Goal: Information Seeking & Learning: Compare options

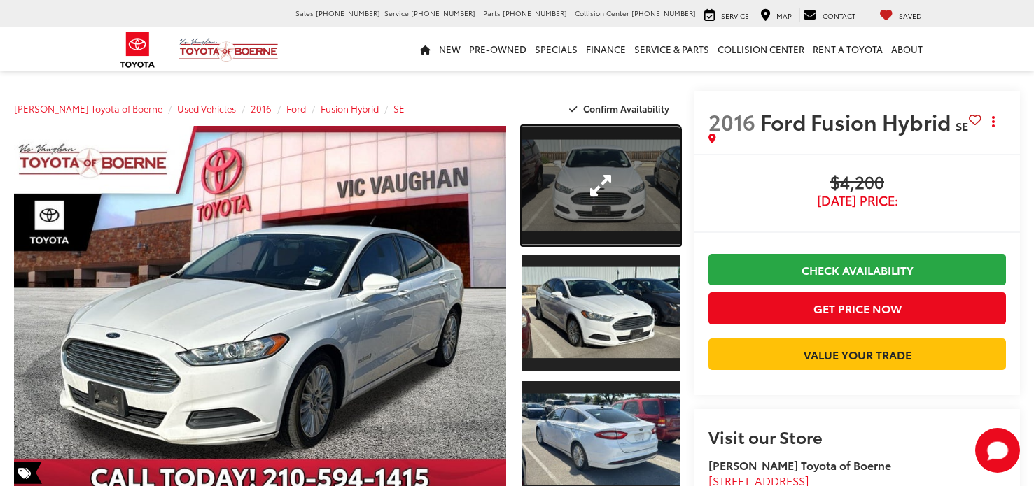
click at [583, 135] on link "Expand Photo 1" at bounding box center [600, 186] width 159 height 120
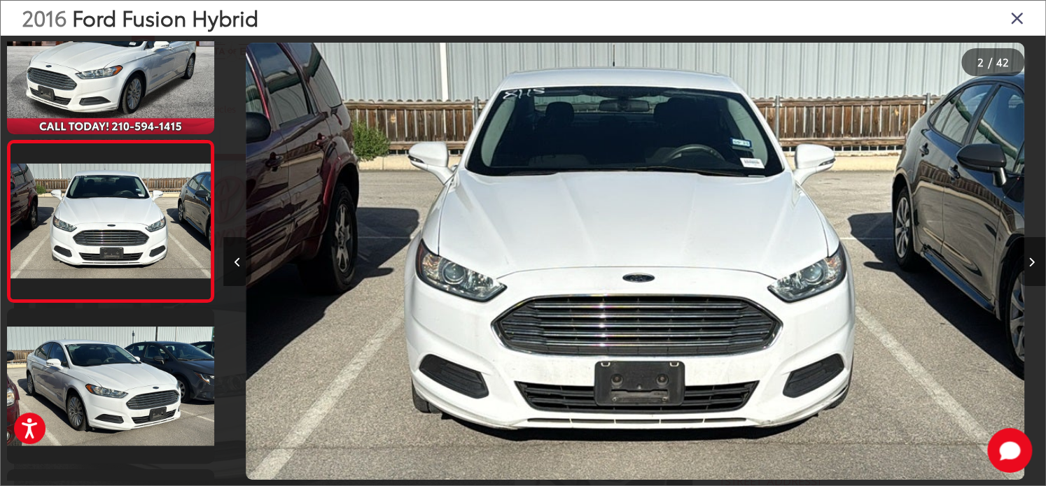
click at [1033, 260] on button "Next image" at bounding box center [1031, 261] width 28 height 49
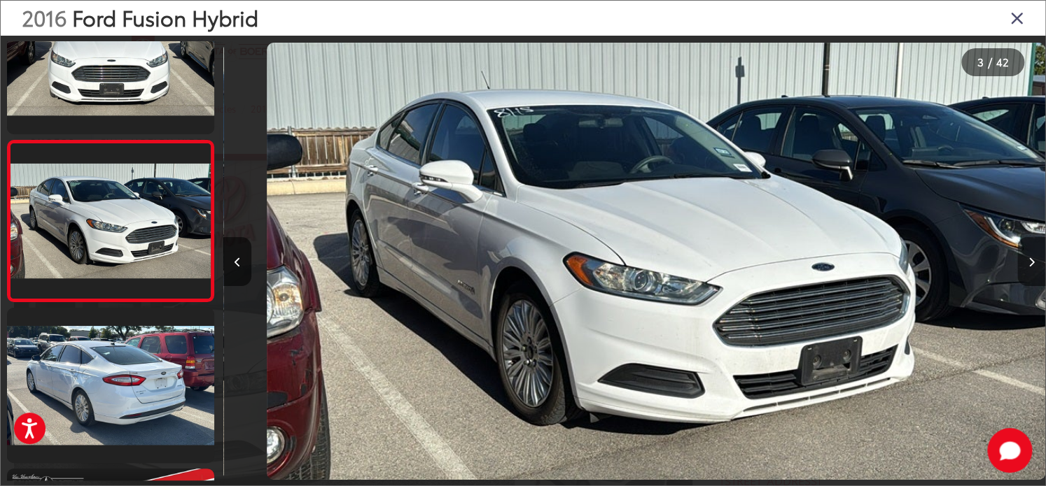
scroll to position [0, 1643]
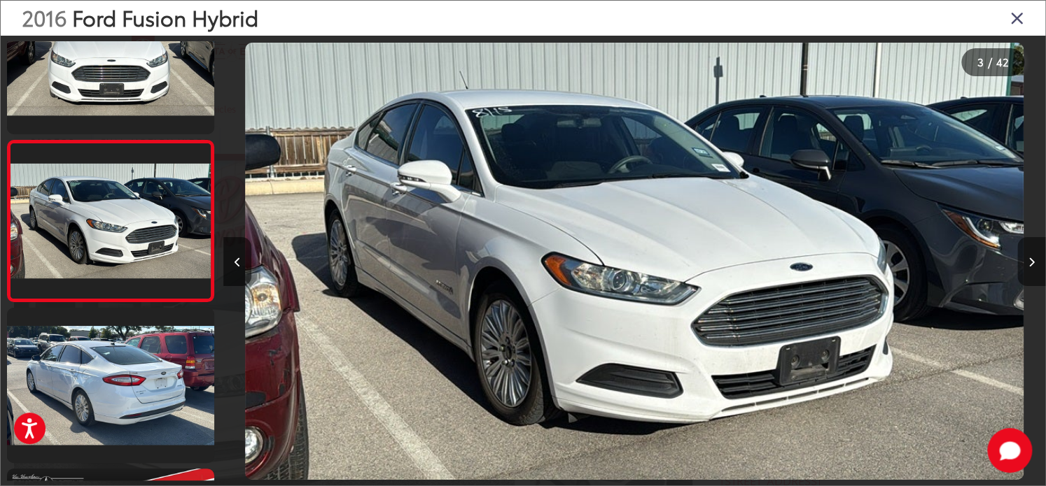
click at [1033, 260] on button "Next image" at bounding box center [1031, 261] width 28 height 49
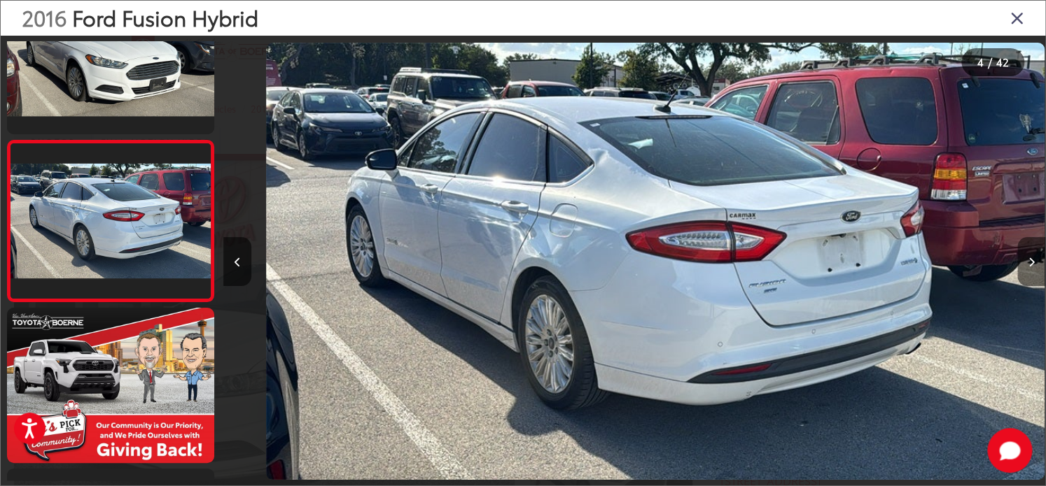
scroll to position [0, 2464]
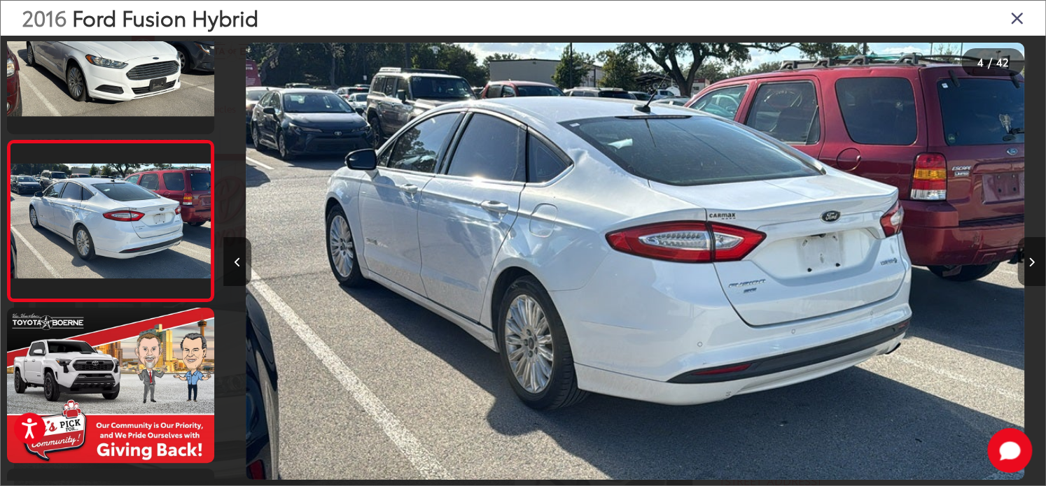
click at [1033, 260] on button "Next image" at bounding box center [1031, 261] width 28 height 49
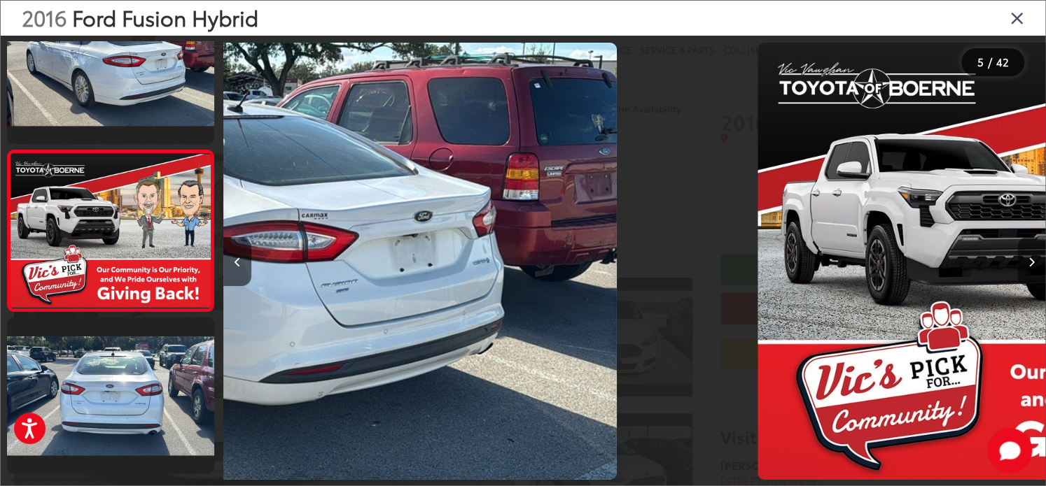
scroll to position [547, 0]
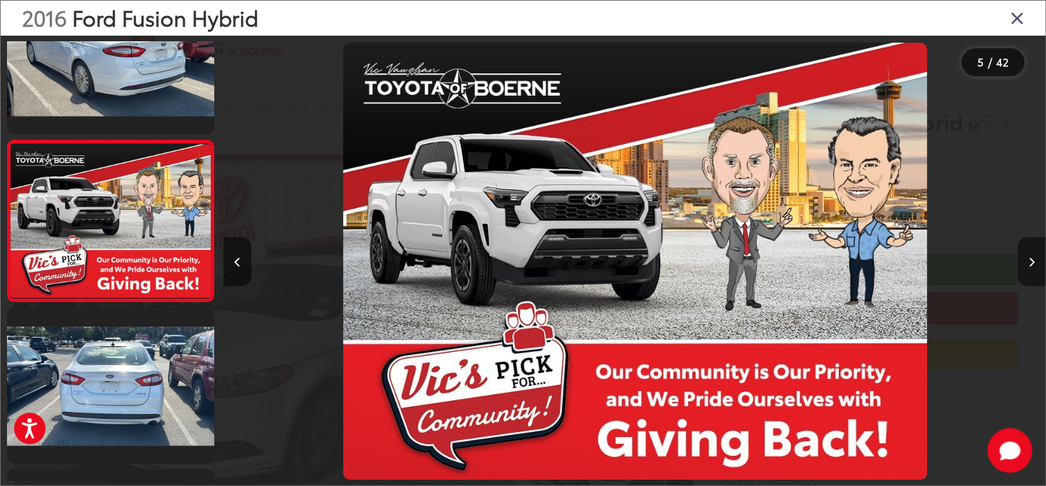
click at [1033, 260] on button "Next image" at bounding box center [1031, 261] width 28 height 49
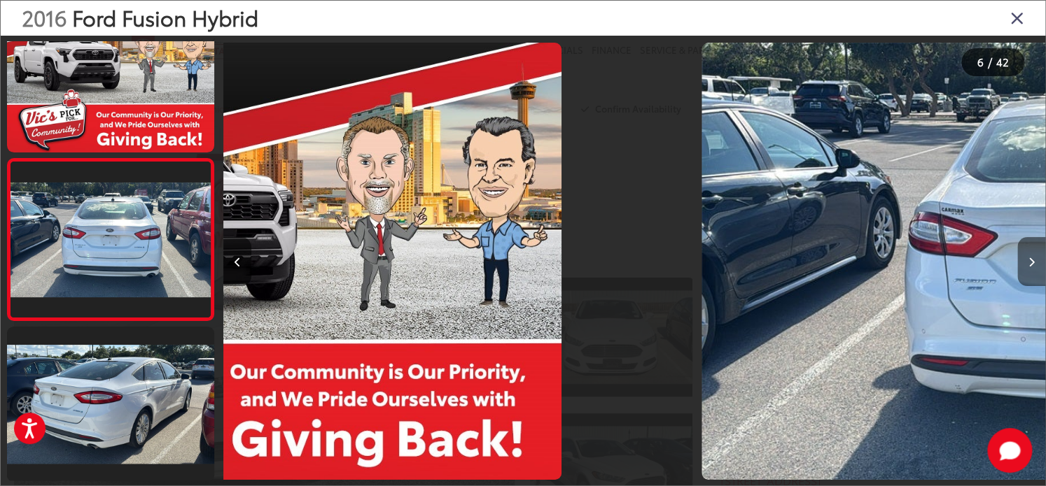
scroll to position [708, 0]
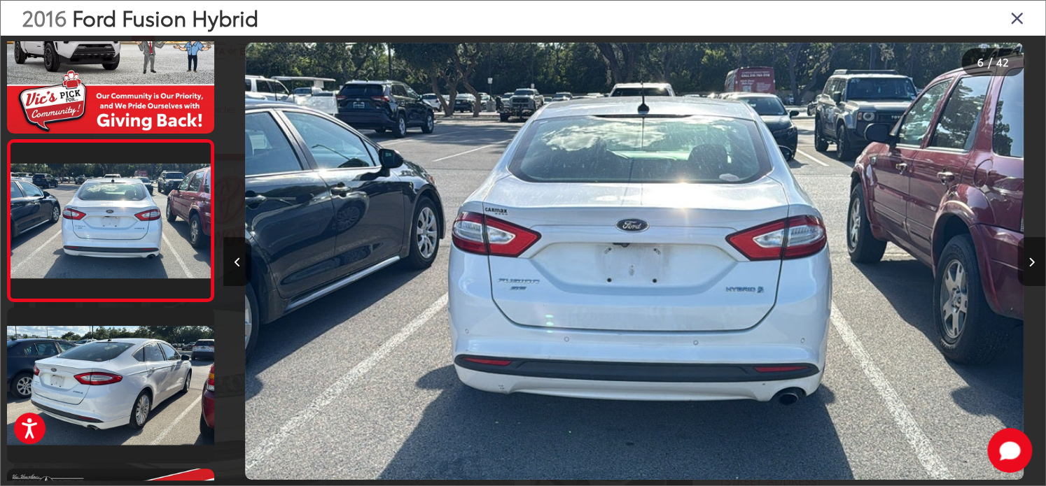
click at [1033, 260] on button "Next image" at bounding box center [1031, 261] width 28 height 49
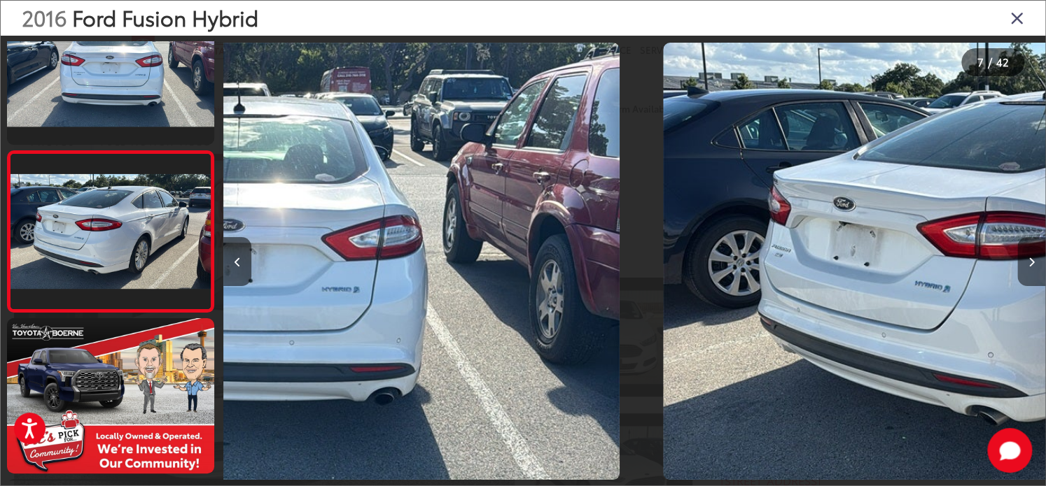
scroll to position [869, 0]
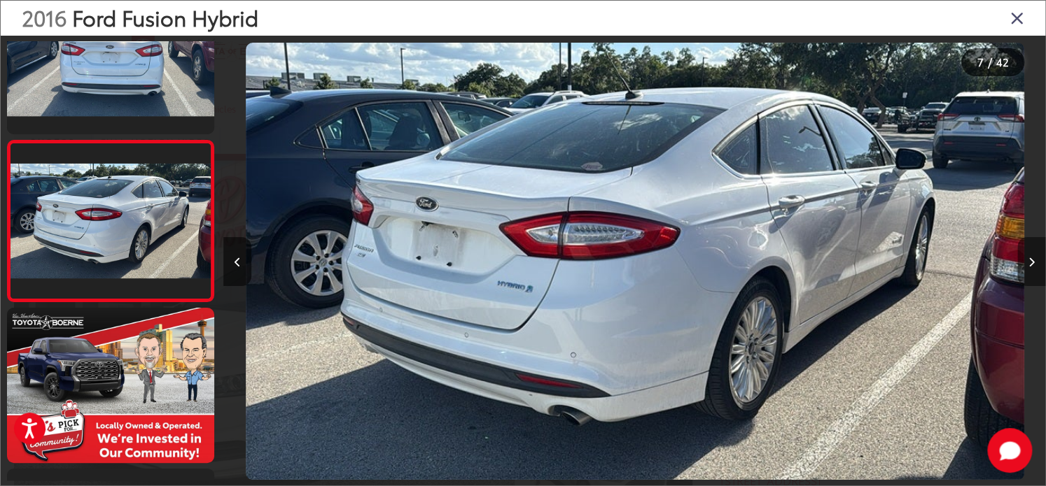
click at [1033, 260] on button "Next image" at bounding box center [1031, 261] width 28 height 49
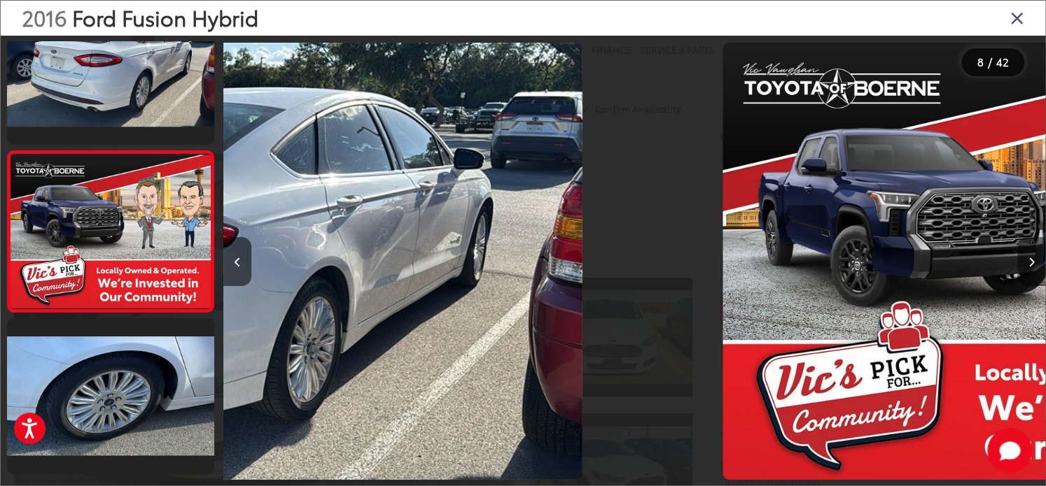
scroll to position [1030, 0]
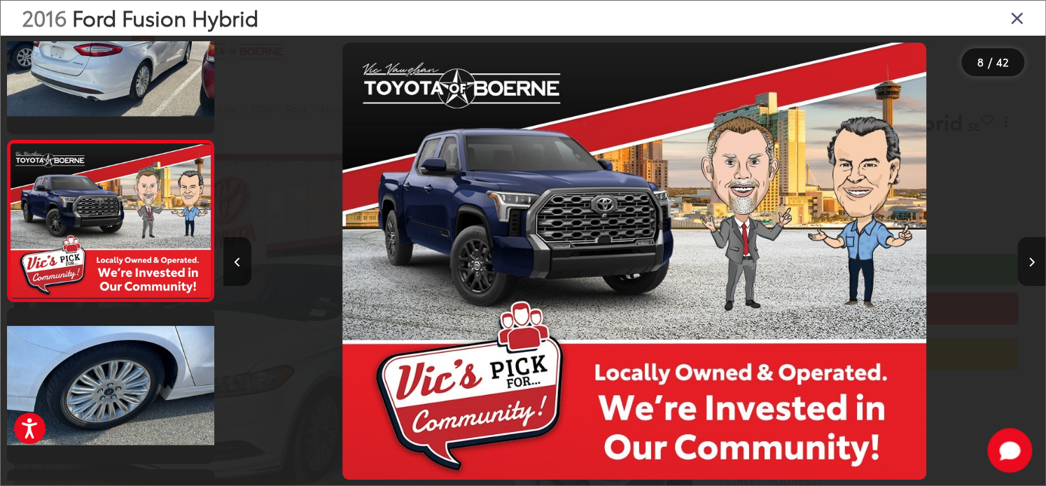
click at [1033, 260] on button "Next image" at bounding box center [1031, 261] width 28 height 49
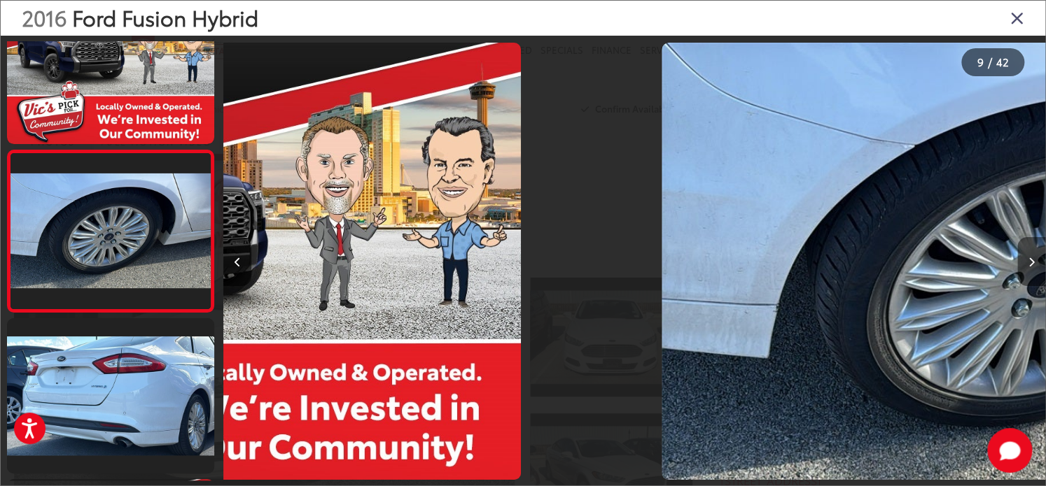
scroll to position [1191, 0]
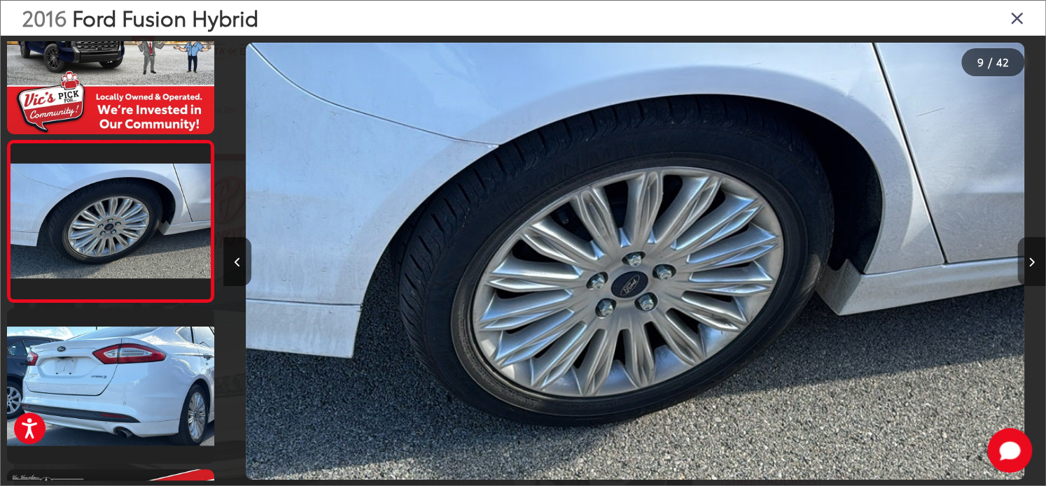
click at [1033, 260] on button "Next image" at bounding box center [1031, 261] width 28 height 49
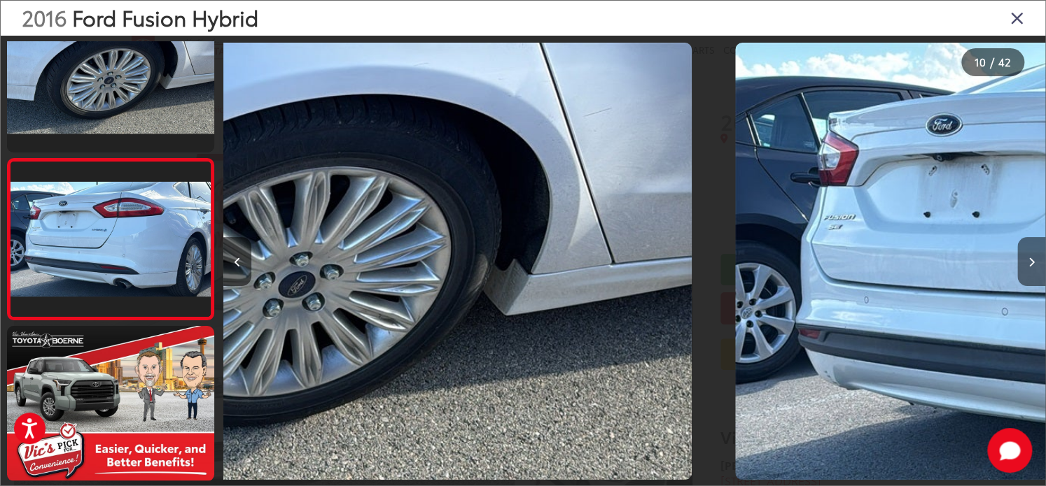
scroll to position [0, 0]
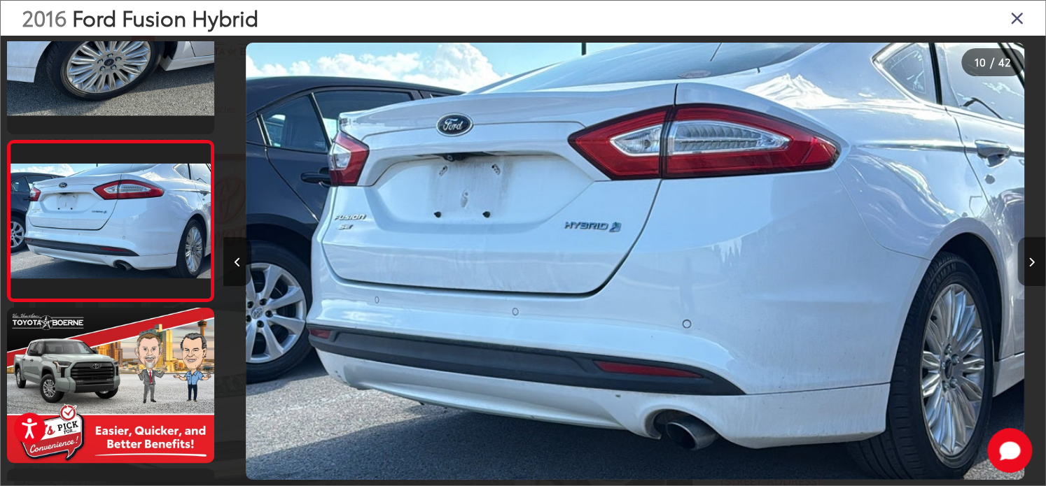
click at [1033, 260] on button "Next image" at bounding box center [1031, 261] width 28 height 49
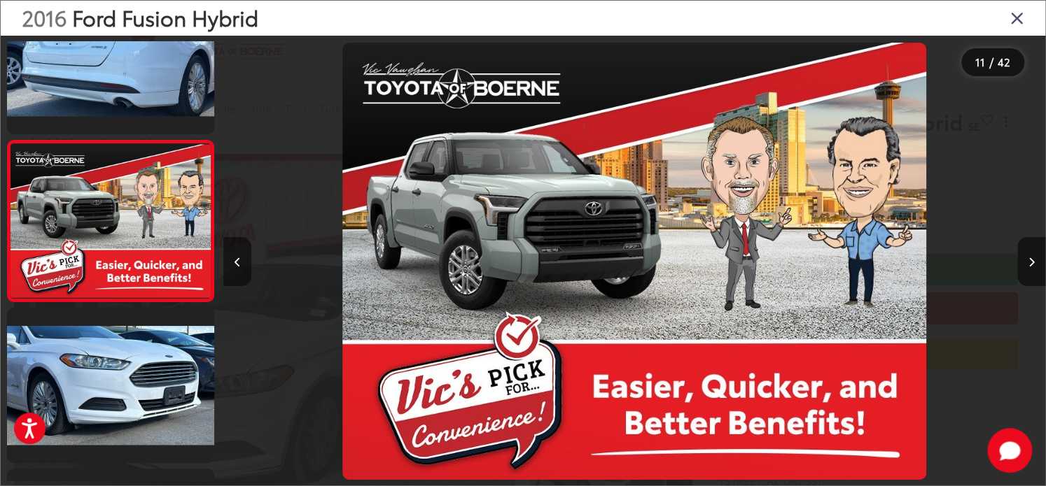
click at [241, 255] on button "Previous image" at bounding box center [237, 261] width 28 height 49
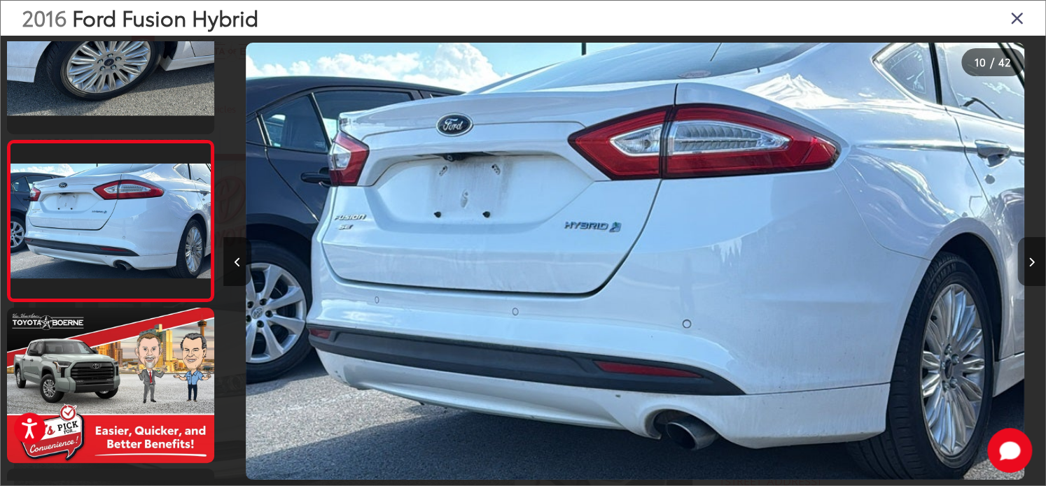
drag, startPoint x: 1029, startPoint y: 265, endPoint x: 1028, endPoint y: 272, distance: 7.1
drag, startPoint x: 1028, startPoint y: 272, endPoint x: 1030, endPoint y: 262, distance: 10.2
click at [1030, 262] on icon "Next image" at bounding box center [1031, 263] width 6 height 10
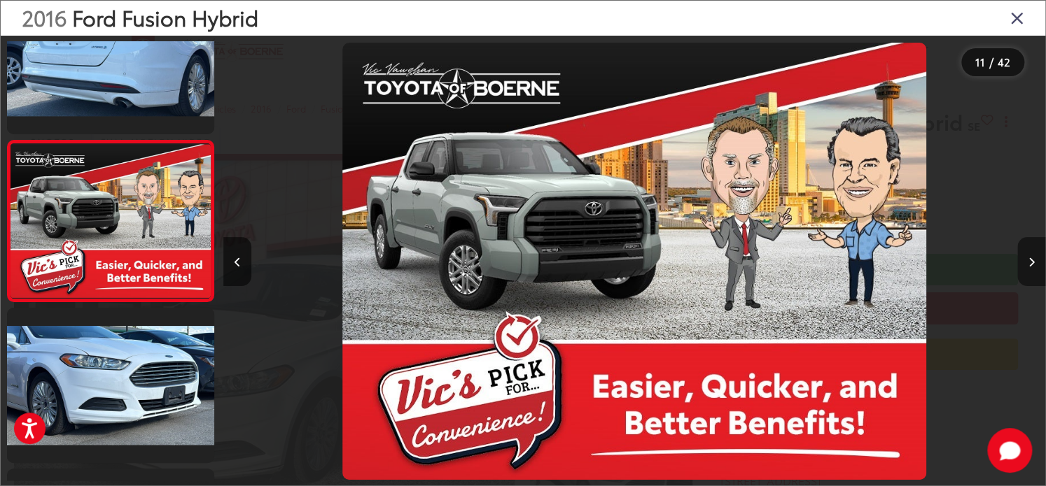
click at [1030, 262] on icon "Next image" at bounding box center [1031, 263] width 6 height 10
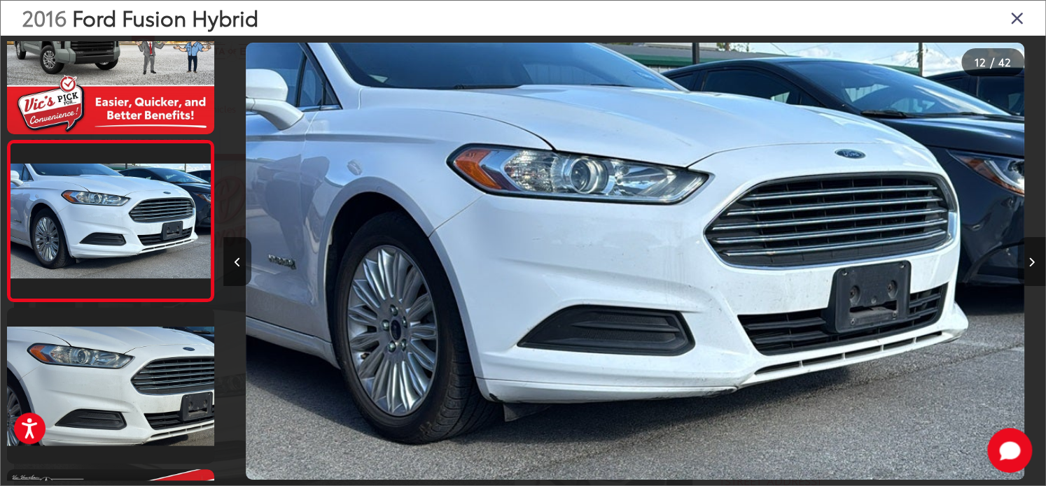
click at [1030, 262] on icon "Next image" at bounding box center [1031, 263] width 6 height 10
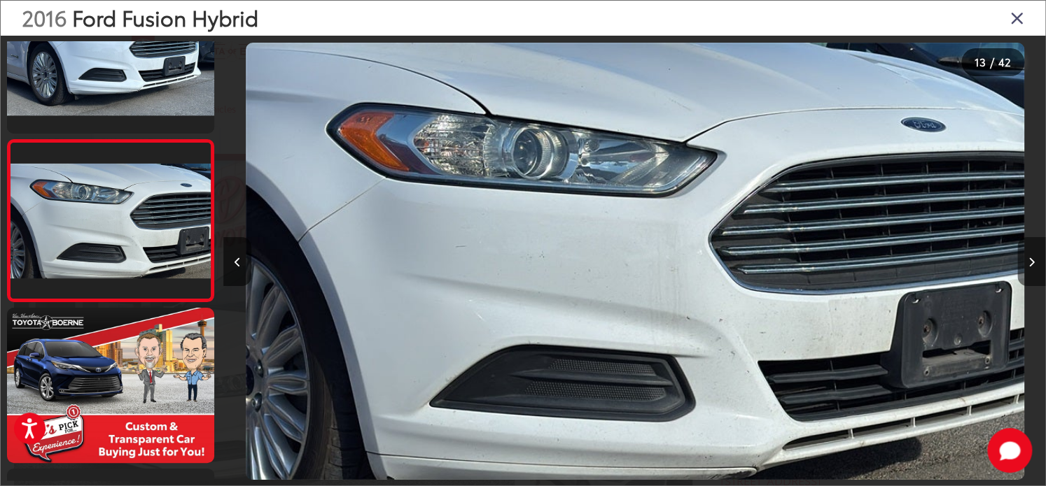
click at [1030, 262] on icon "Next image" at bounding box center [1031, 263] width 6 height 10
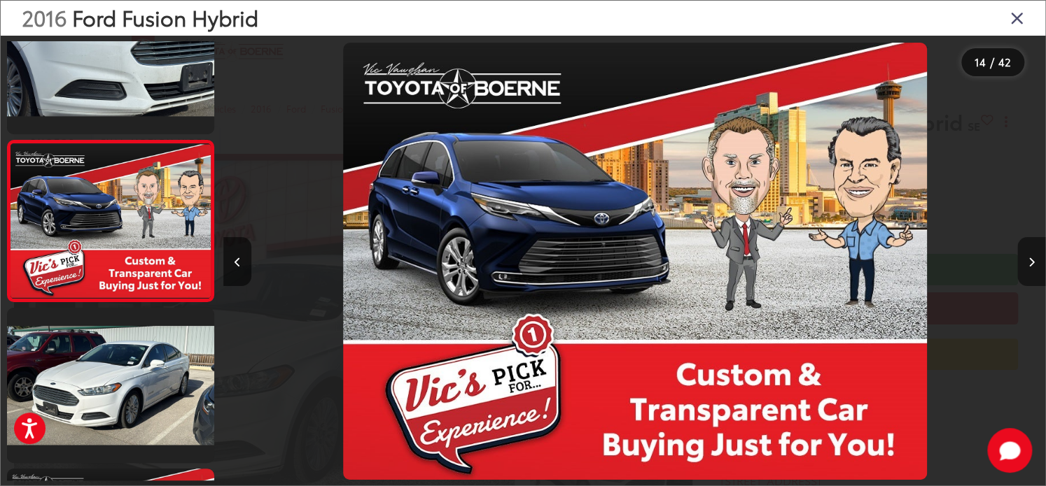
click at [1030, 262] on icon "Next image" at bounding box center [1031, 263] width 6 height 10
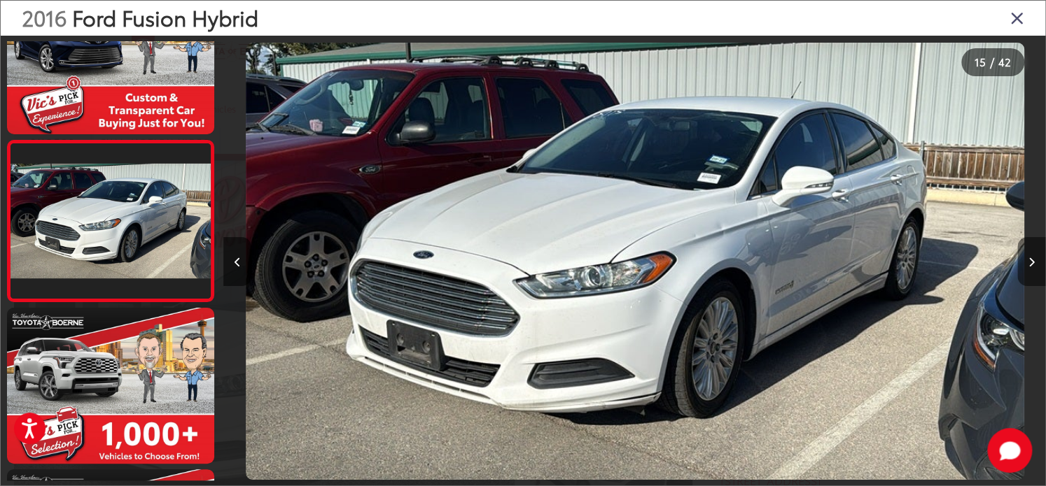
click at [1030, 262] on icon "Next image" at bounding box center [1031, 263] width 6 height 10
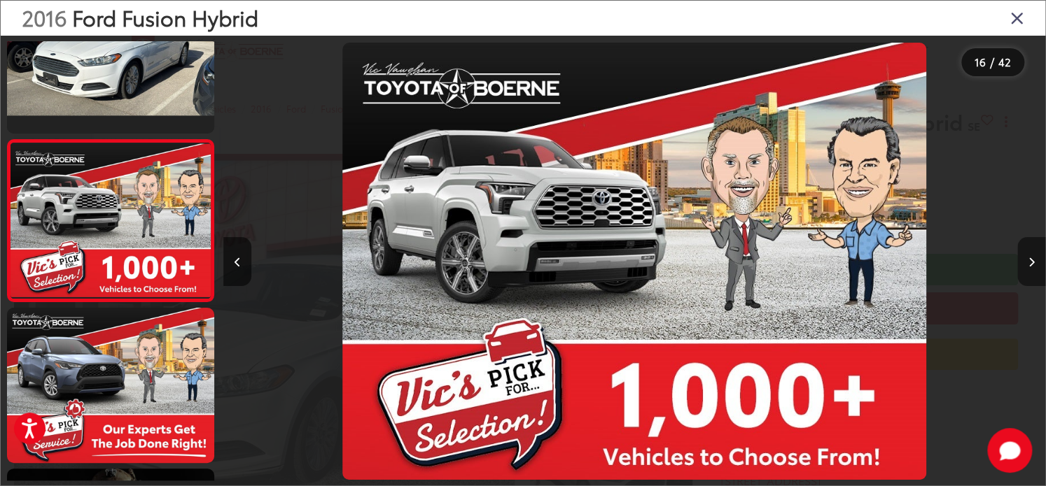
click at [1030, 262] on icon "Next image" at bounding box center [1031, 263] width 6 height 10
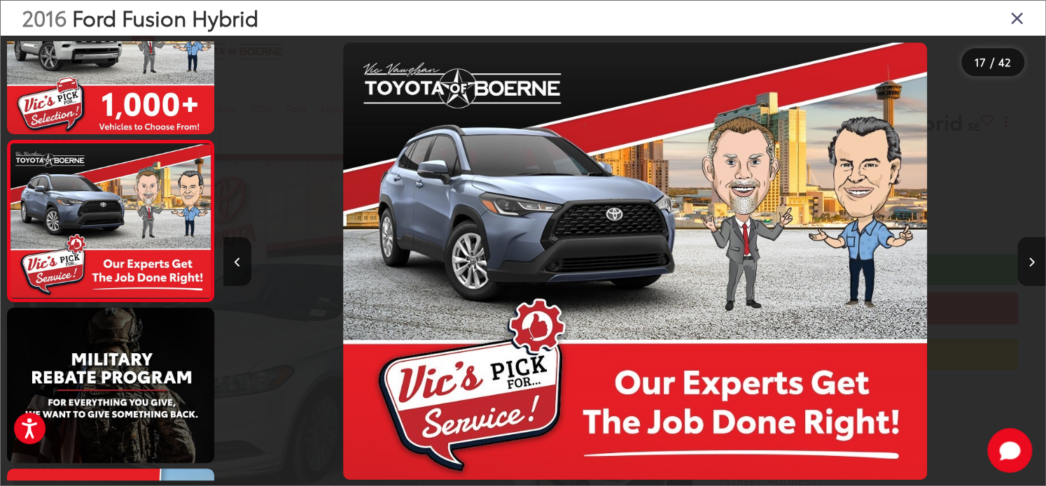
click at [1030, 262] on icon "Next image" at bounding box center [1031, 263] width 6 height 10
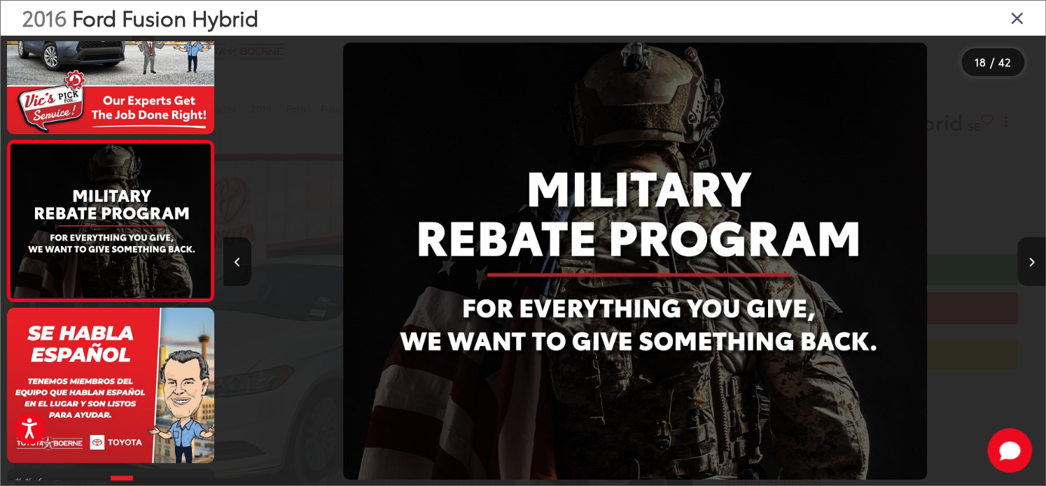
click at [1030, 262] on icon "Next image" at bounding box center [1031, 263] width 6 height 10
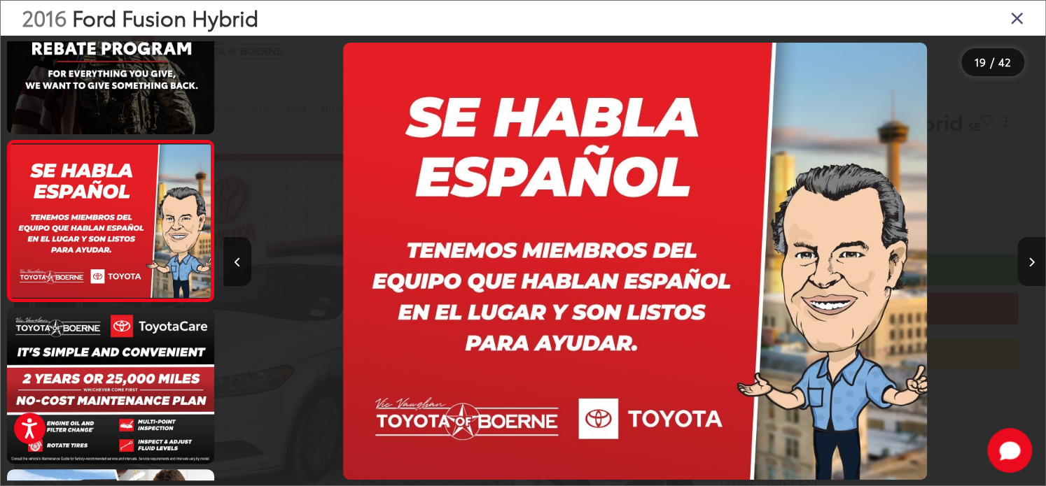
click at [1030, 262] on icon "Next image" at bounding box center [1031, 263] width 6 height 10
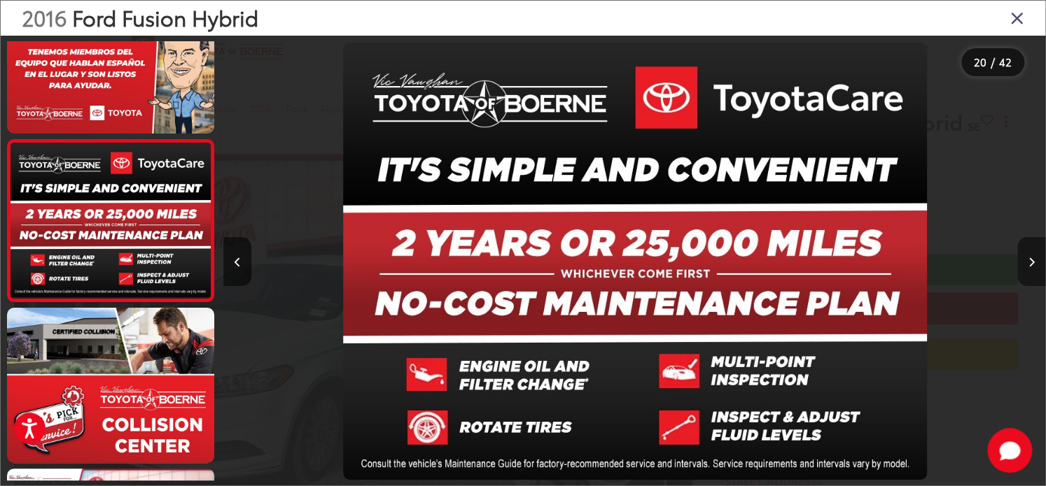
click at [1030, 262] on icon "Next image" at bounding box center [1031, 263] width 6 height 10
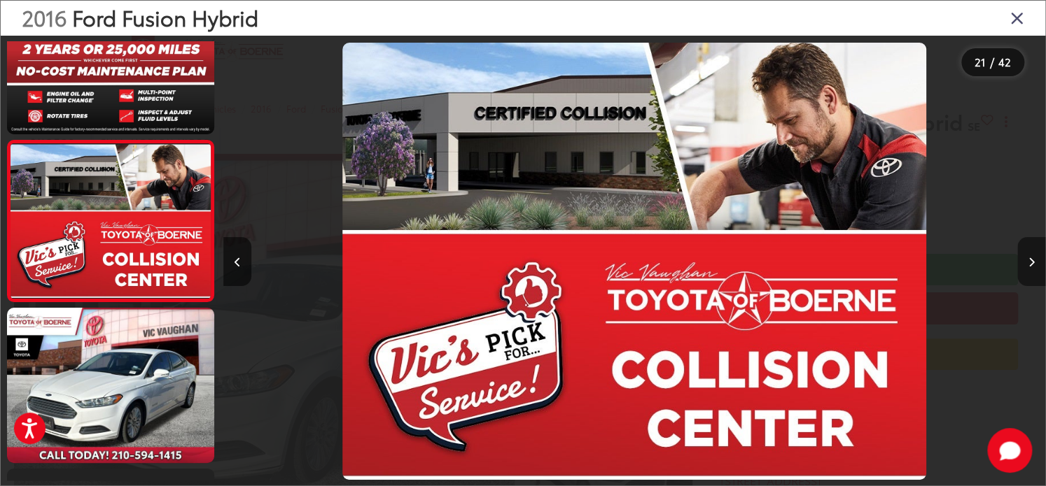
click at [1030, 262] on icon "Next image" at bounding box center [1031, 263] width 6 height 10
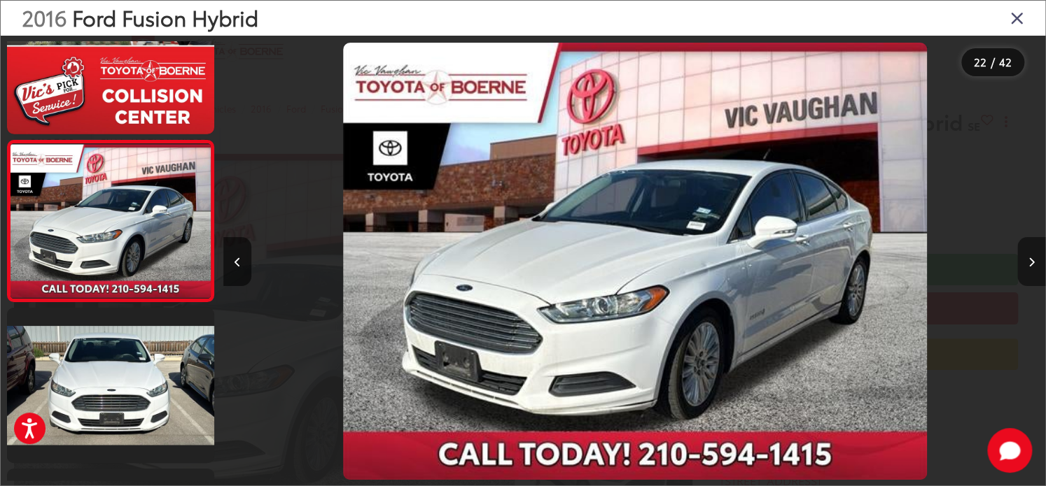
click at [1030, 262] on icon "Next image" at bounding box center [1031, 263] width 6 height 10
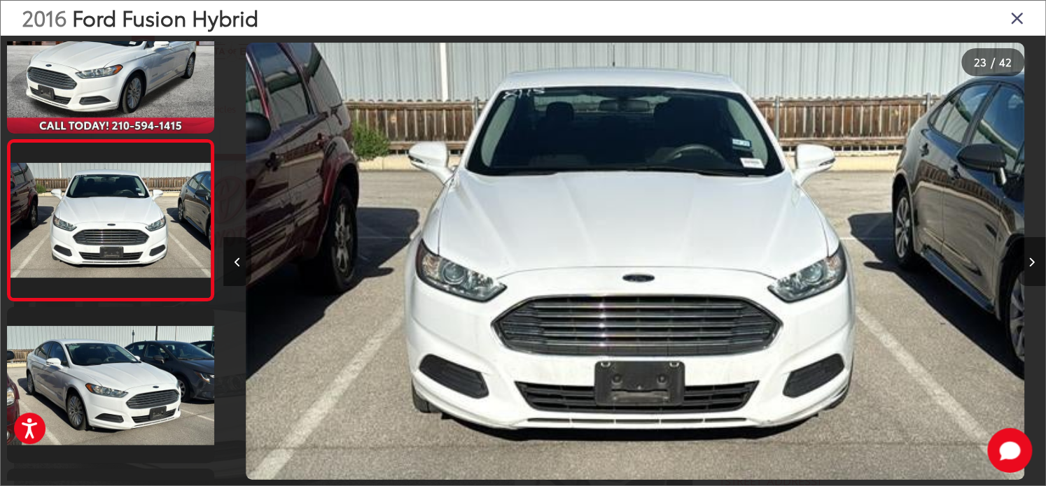
click at [1030, 262] on icon "Next image" at bounding box center [1031, 263] width 6 height 10
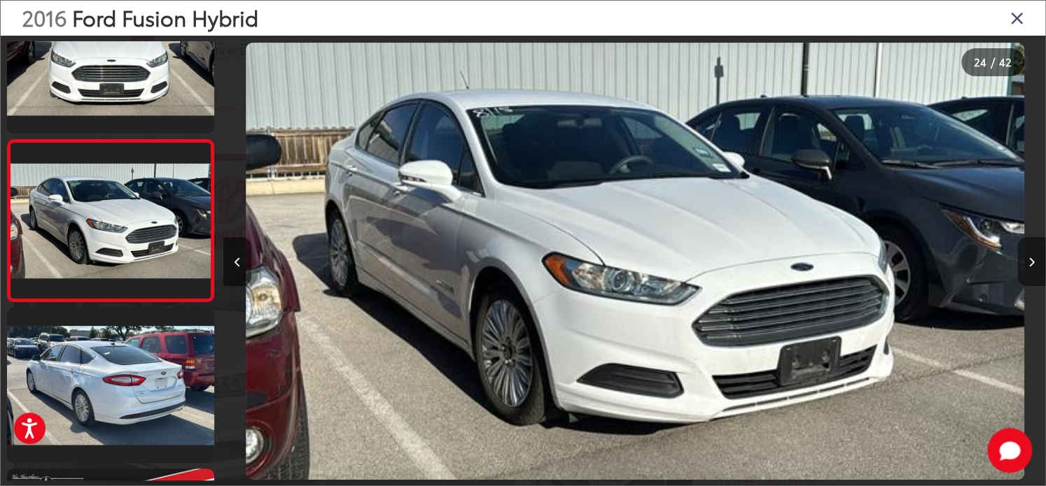
click at [1030, 262] on icon "Next image" at bounding box center [1031, 263] width 6 height 10
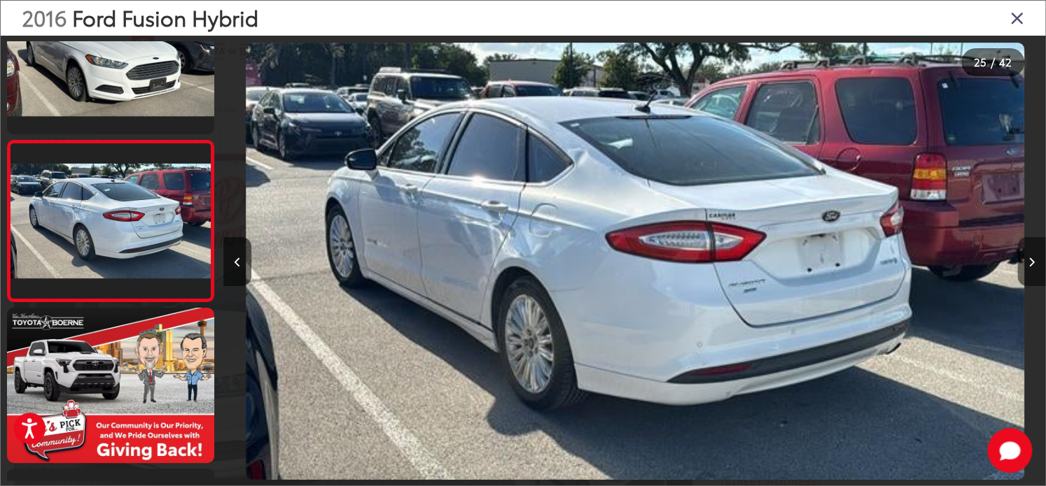
click at [1030, 262] on icon "Next image" at bounding box center [1031, 263] width 6 height 10
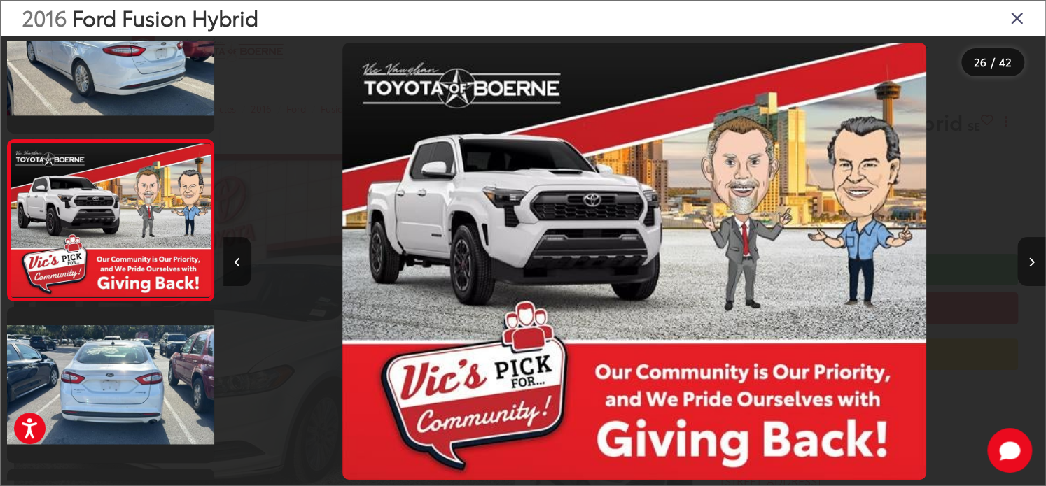
click at [1030, 262] on icon "Next image" at bounding box center [1031, 263] width 6 height 10
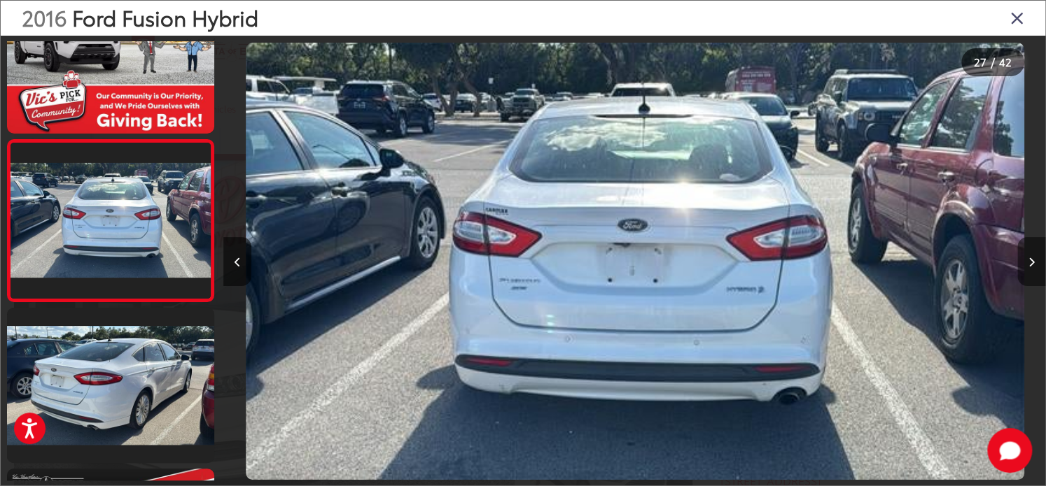
click at [1033, 258] on button "Next image" at bounding box center [1031, 261] width 28 height 49
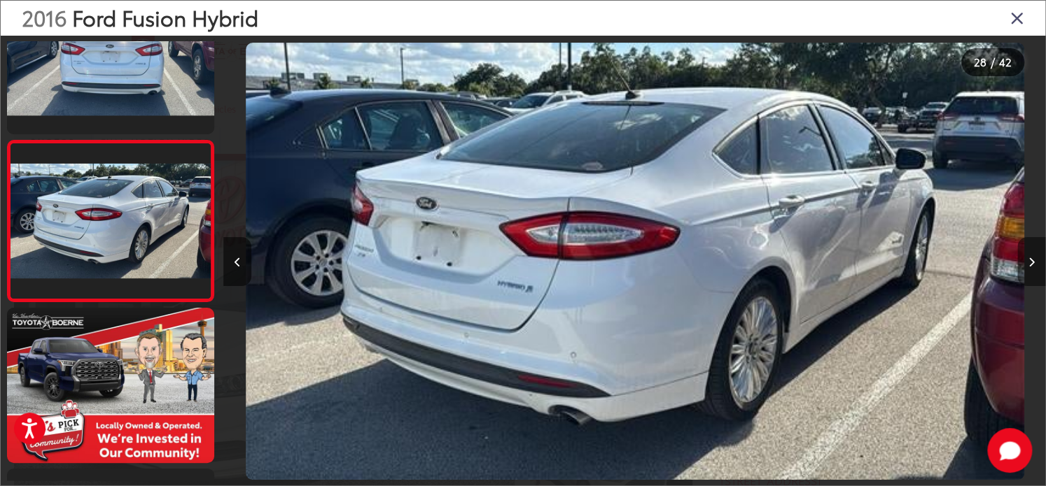
click at [1033, 258] on button "Next image" at bounding box center [1031, 261] width 28 height 49
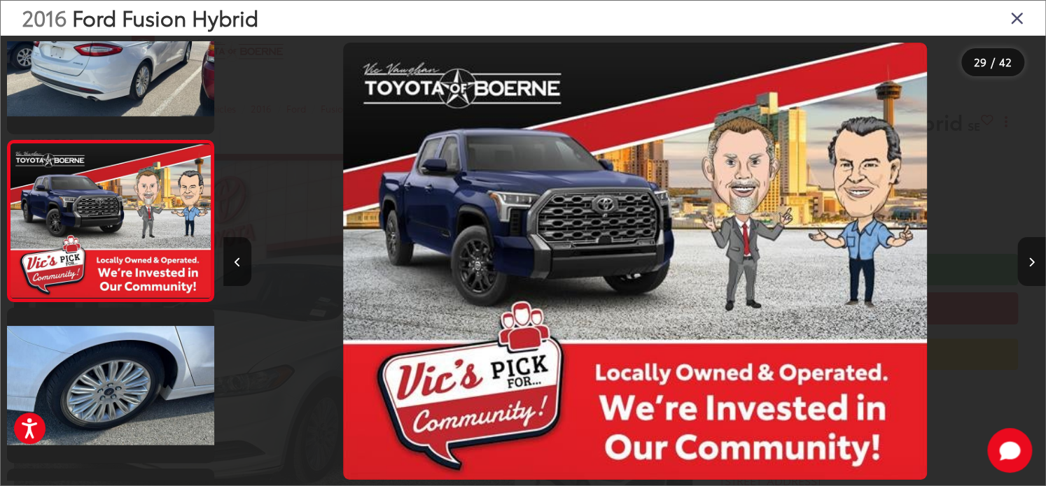
click at [1033, 258] on button "Next image" at bounding box center [1031, 261] width 28 height 49
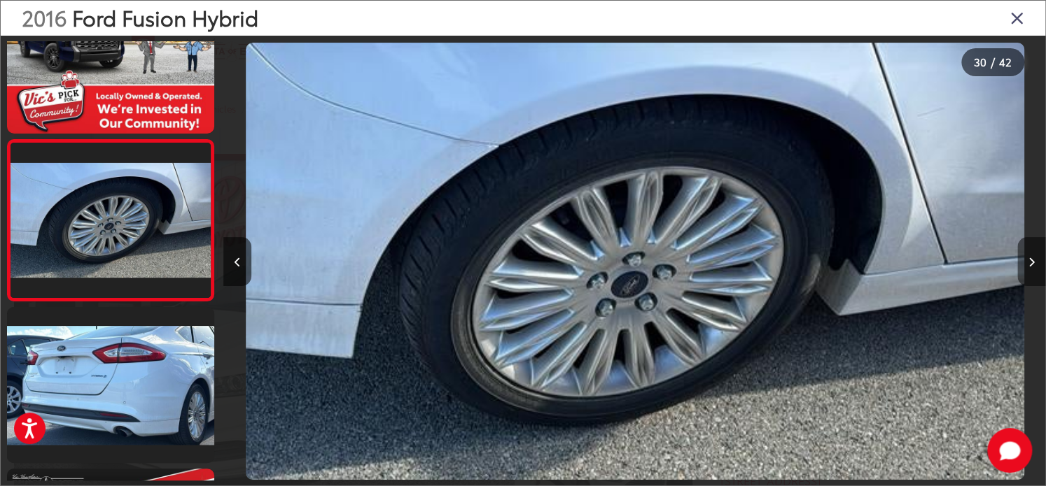
click at [1033, 258] on button "Next image" at bounding box center [1031, 261] width 28 height 49
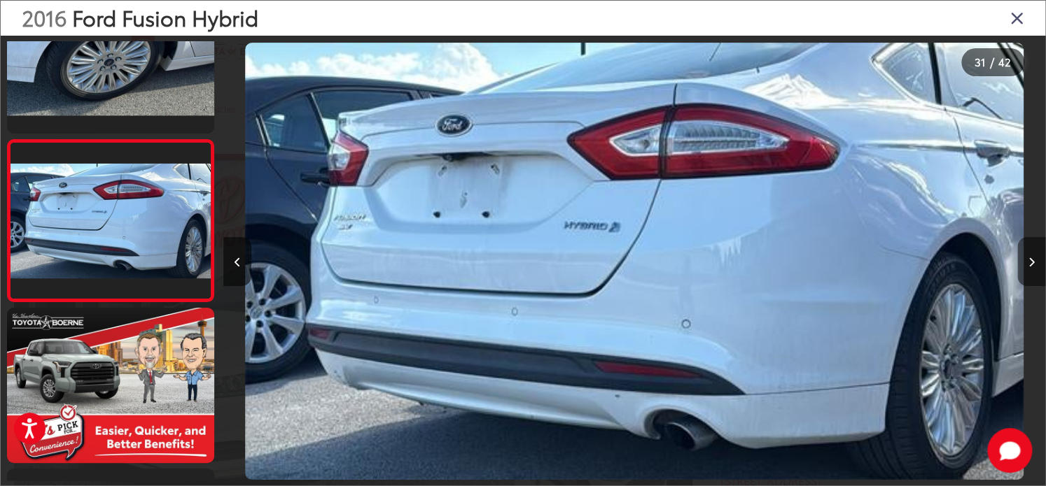
click at [1033, 258] on button "Next image" at bounding box center [1031, 261] width 28 height 49
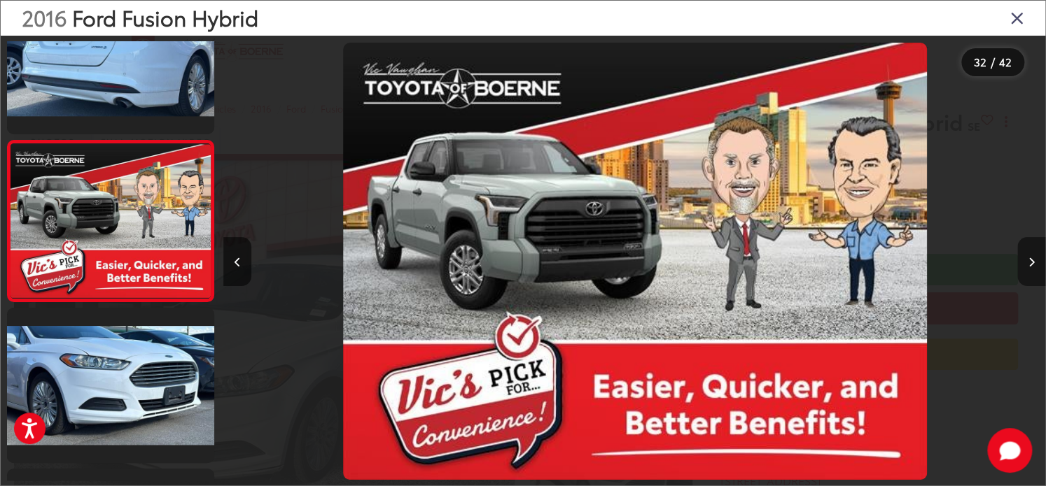
click at [1033, 258] on button "Next image" at bounding box center [1031, 261] width 28 height 49
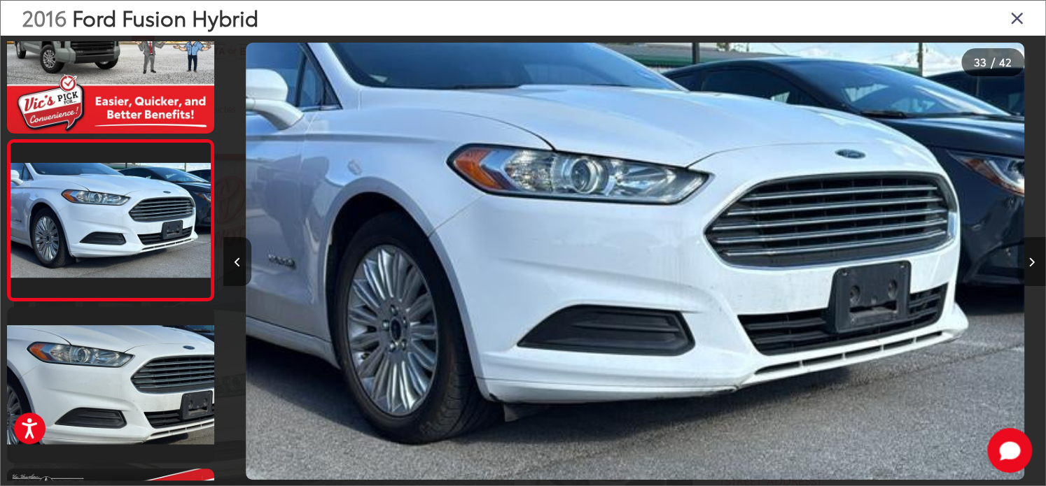
click at [1033, 258] on button "Next image" at bounding box center [1031, 261] width 28 height 49
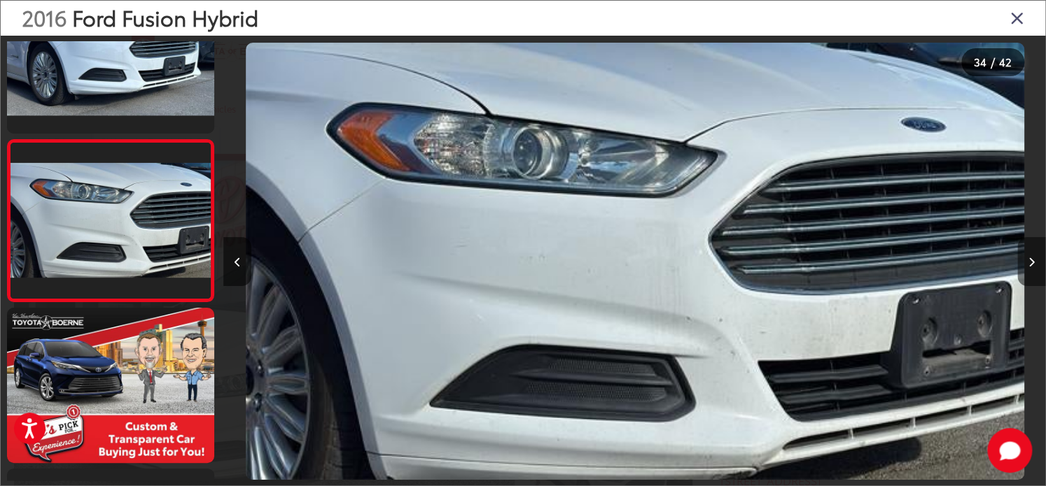
click at [1033, 258] on button "Next image" at bounding box center [1031, 261] width 28 height 49
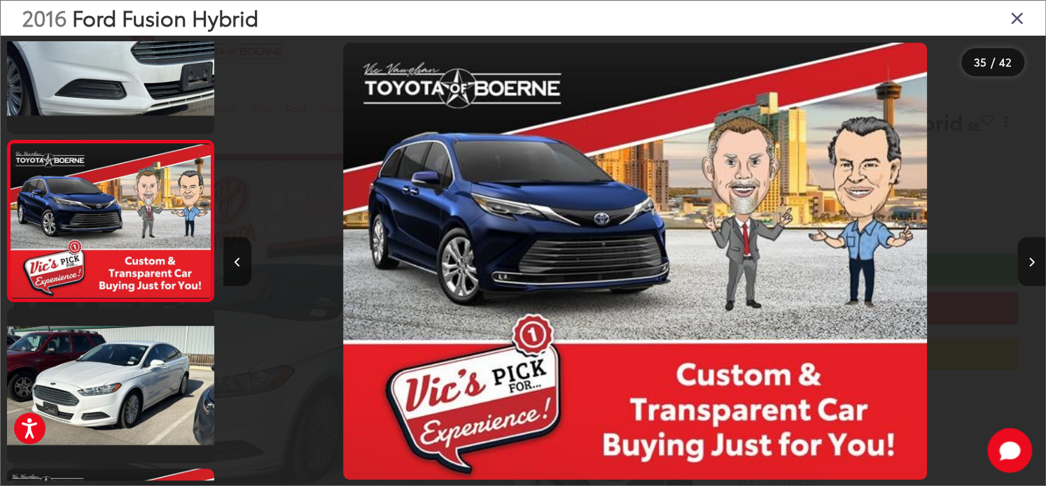
click at [1033, 258] on button "Next image" at bounding box center [1031, 261] width 28 height 49
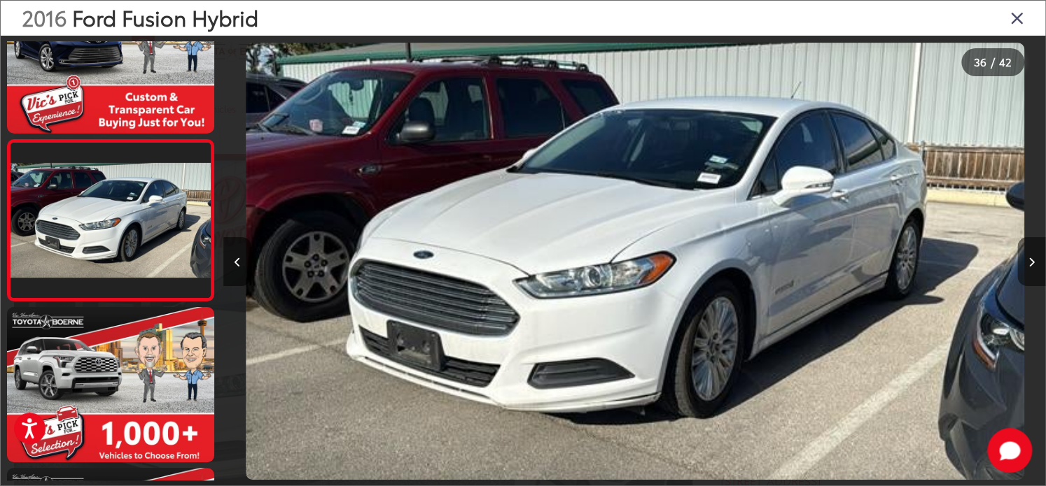
click at [1033, 258] on button "Next image" at bounding box center [1031, 261] width 28 height 49
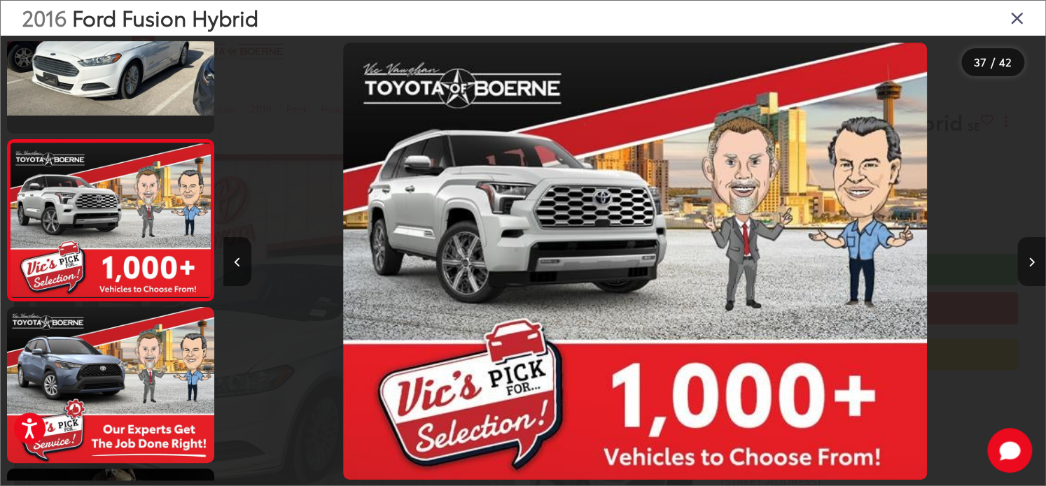
click at [1033, 258] on button "Next image" at bounding box center [1031, 261] width 28 height 49
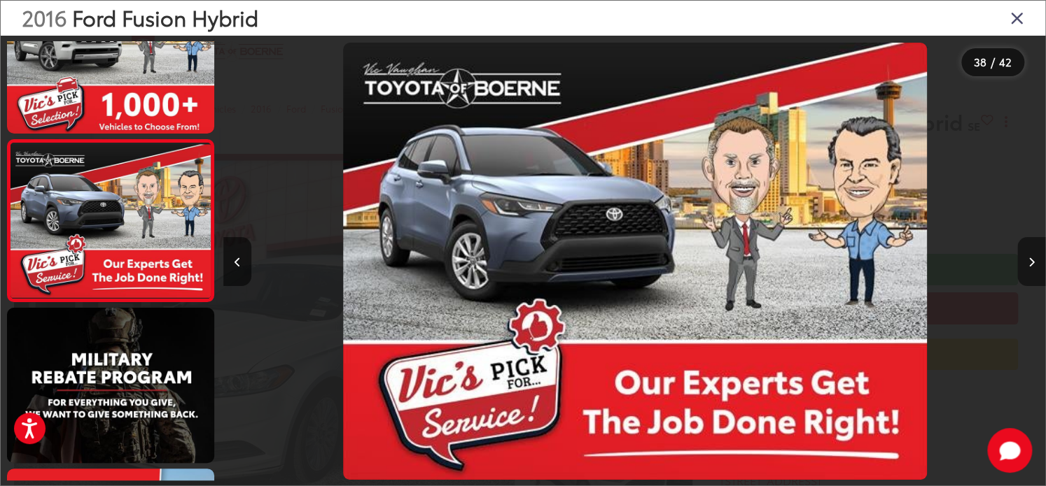
click at [1033, 258] on button "Next image" at bounding box center [1031, 261] width 28 height 49
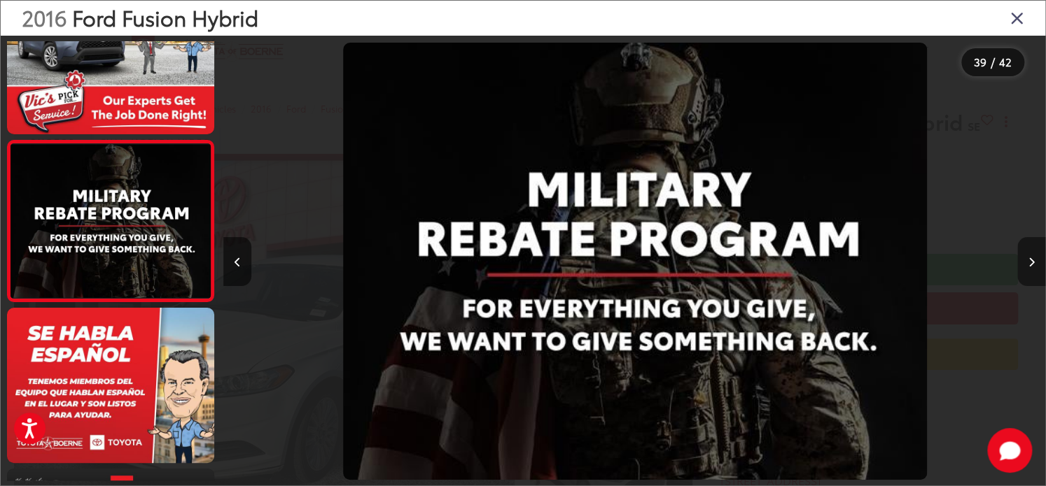
click at [1033, 258] on button "Next image" at bounding box center [1031, 261] width 28 height 49
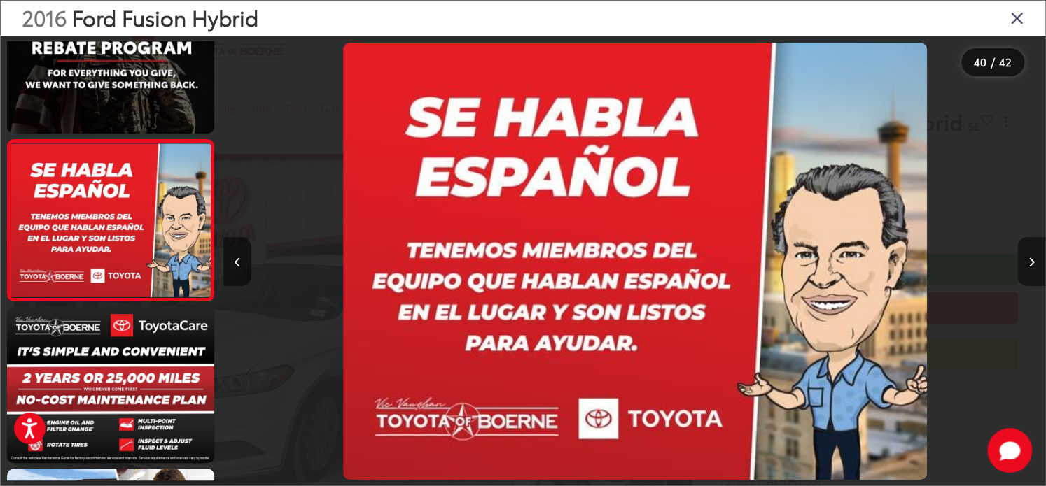
click at [1033, 258] on button "Next image" at bounding box center [1031, 261] width 28 height 49
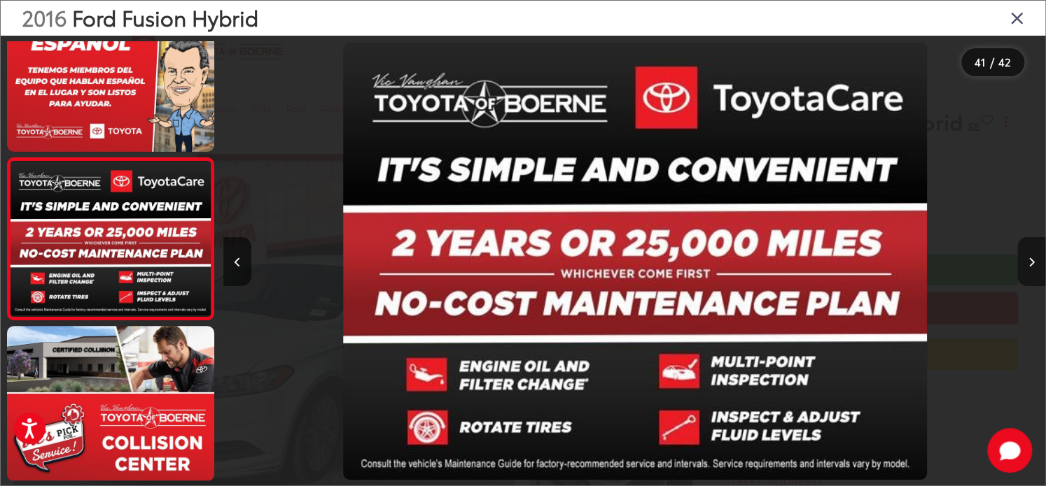
click at [1033, 258] on button "Next image" at bounding box center [1031, 261] width 28 height 49
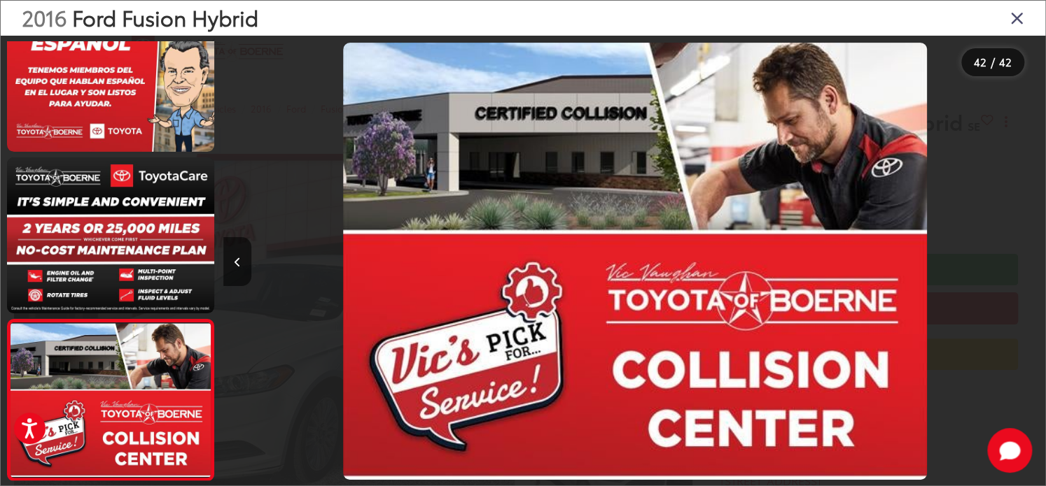
click at [1033, 258] on div at bounding box center [942, 261] width 205 height 451
click at [1018, 22] on icon "Close gallery" at bounding box center [1017, 17] width 14 height 18
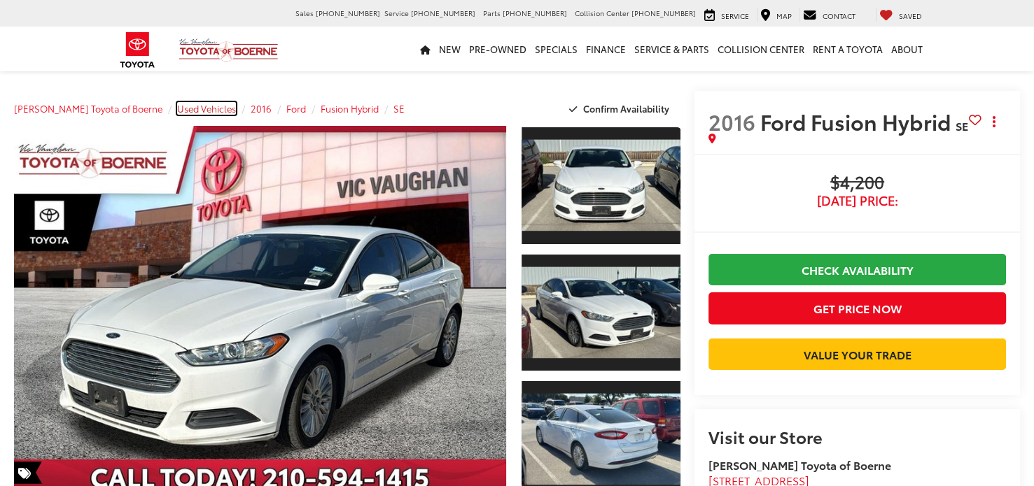
click at [184, 107] on span "Used Vehicles" at bounding box center [206, 108] width 59 height 13
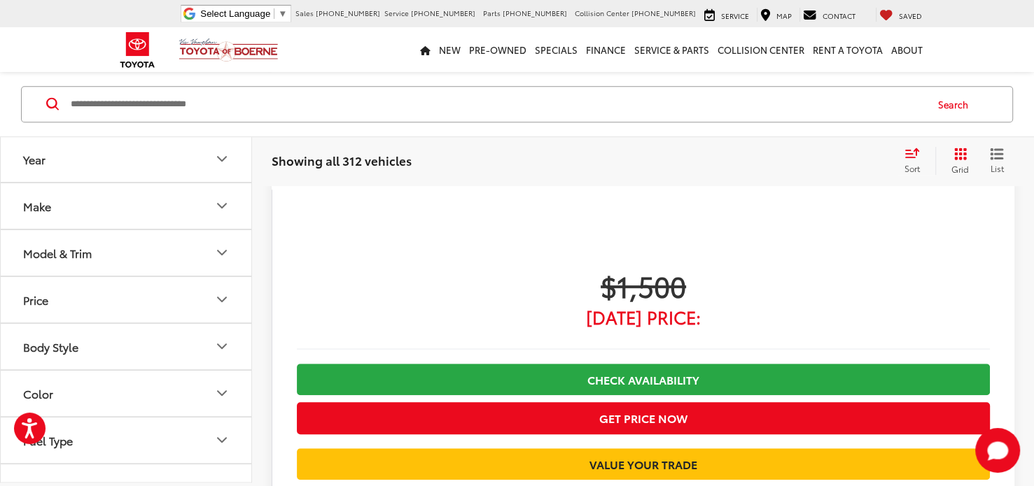
scroll to position [734, 0]
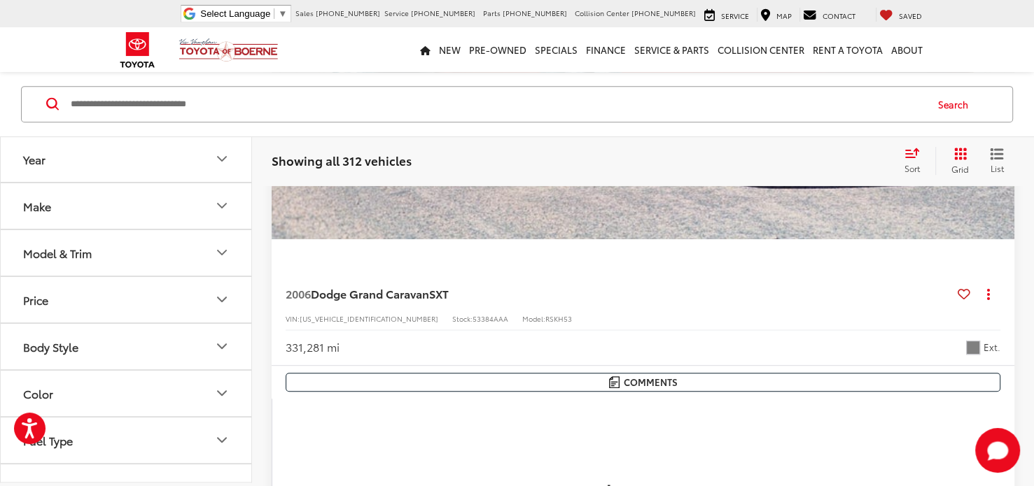
click at [181, 172] on button "Year" at bounding box center [127, 158] width 252 height 45
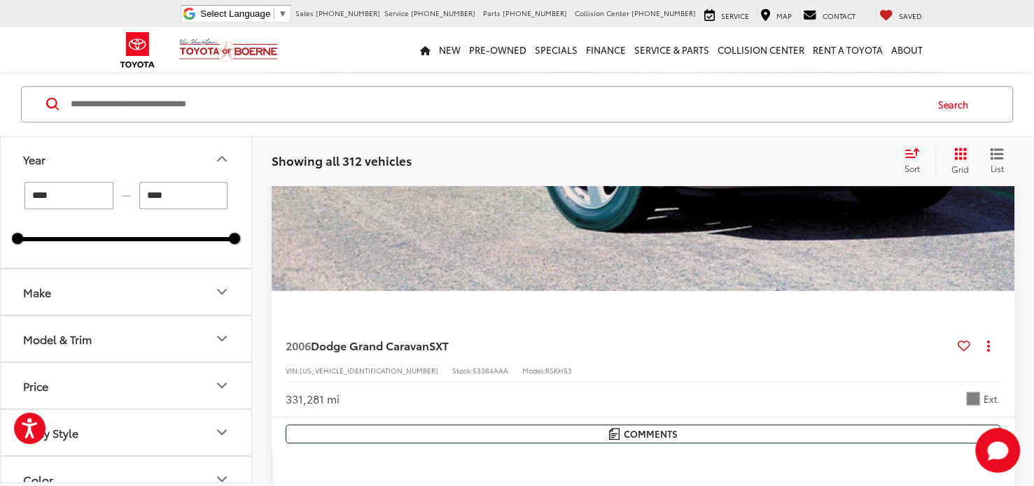
scroll to position [629, 0]
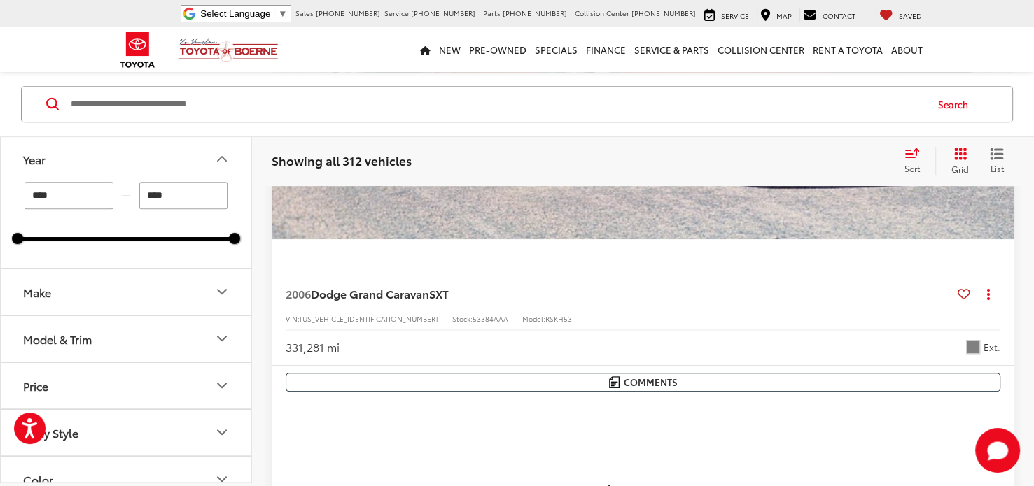
click at [181, 172] on button "Year" at bounding box center [127, 158] width 252 height 45
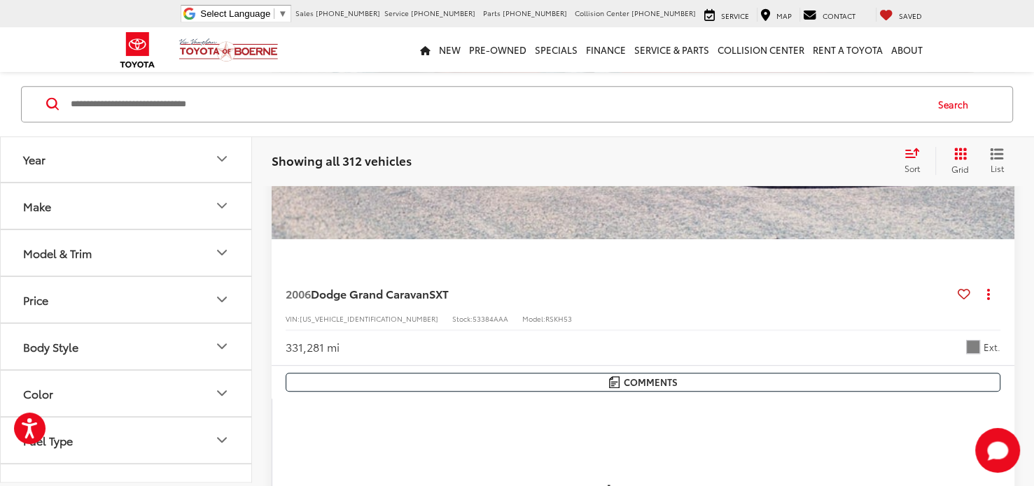
click at [125, 216] on button "Make" at bounding box center [127, 205] width 252 height 45
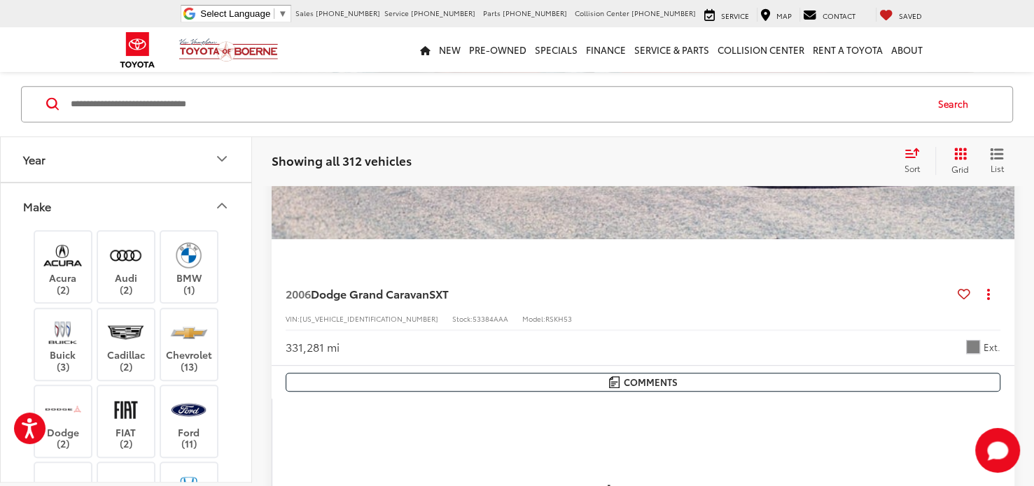
click at [125, 216] on button "Make" at bounding box center [127, 205] width 252 height 45
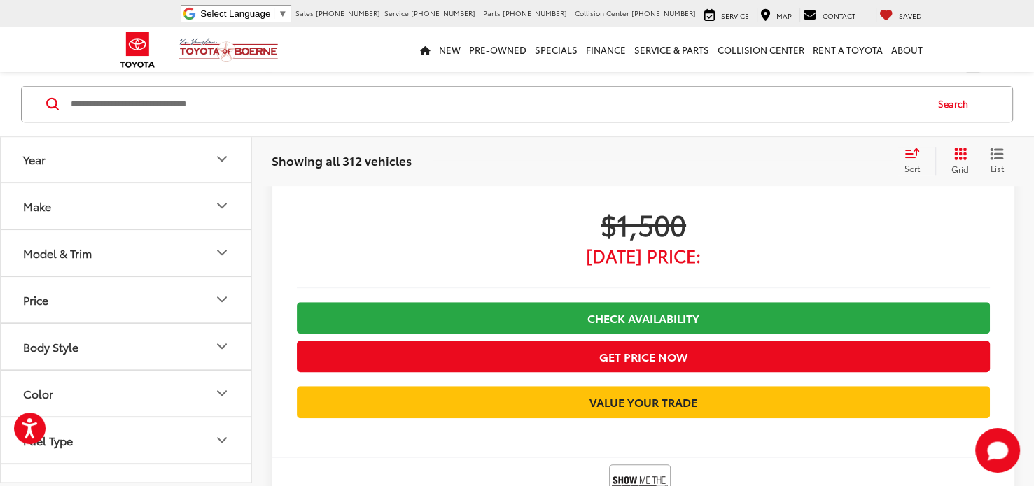
scroll to position [0, 0]
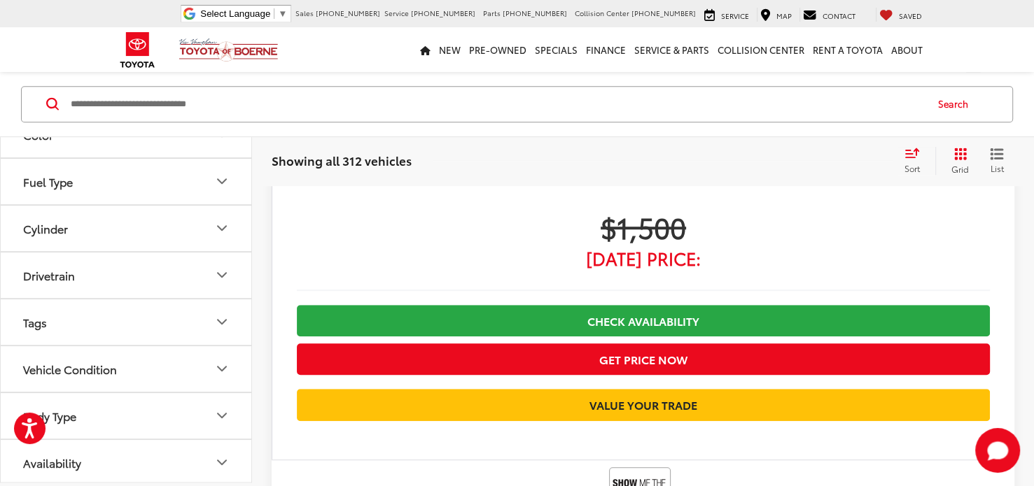
click at [991, 162] on span "List" at bounding box center [997, 168] width 14 height 12
click at [960, 156] on icon "Grid View" at bounding box center [960, 154] width 13 height 13
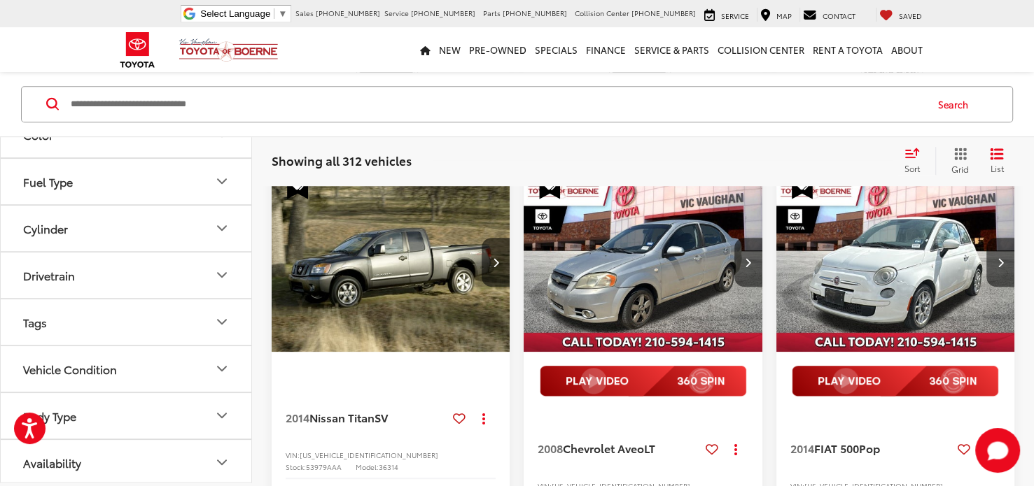
click at [371, 108] on input "Search by Make, Model, or Keyword" at bounding box center [496, 104] width 855 height 34
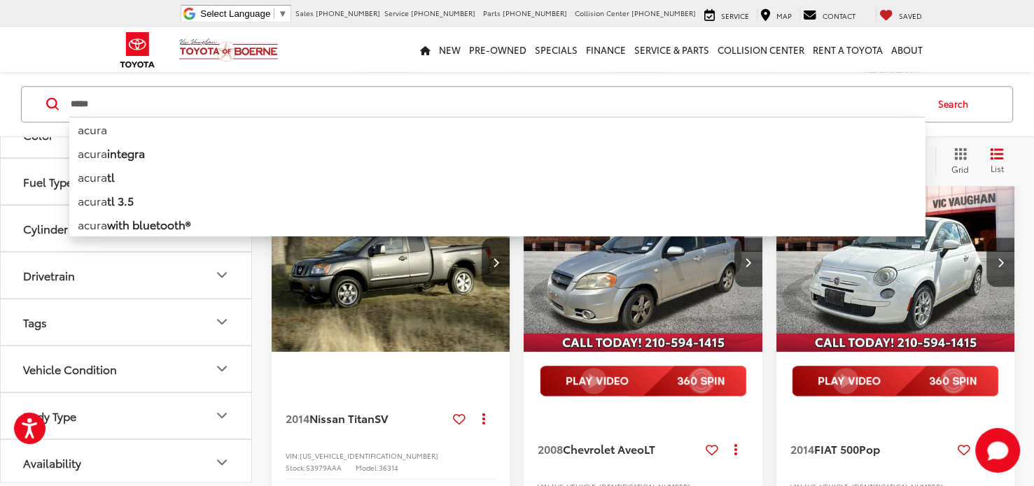
type input "*****"
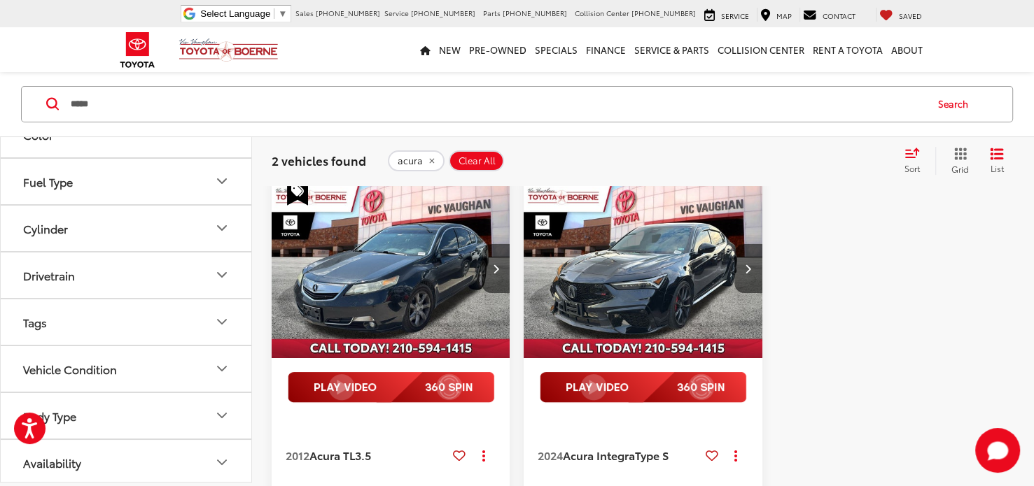
click at [473, 160] on span "Clear All" at bounding box center [476, 160] width 37 height 11
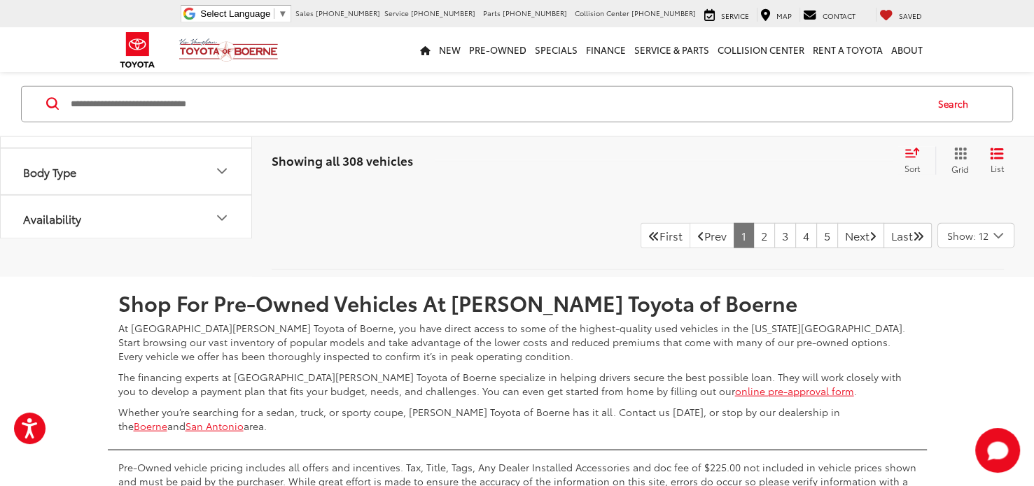
scroll to position [3167, 0]
drag, startPoint x: 742, startPoint y: 310, endPoint x: 756, endPoint y: 330, distance: 24.7
click at [756, 276] on div at bounding box center [637, 269] width 753 height 15
click at [753, 248] on link "2" at bounding box center [764, 235] width 22 height 25
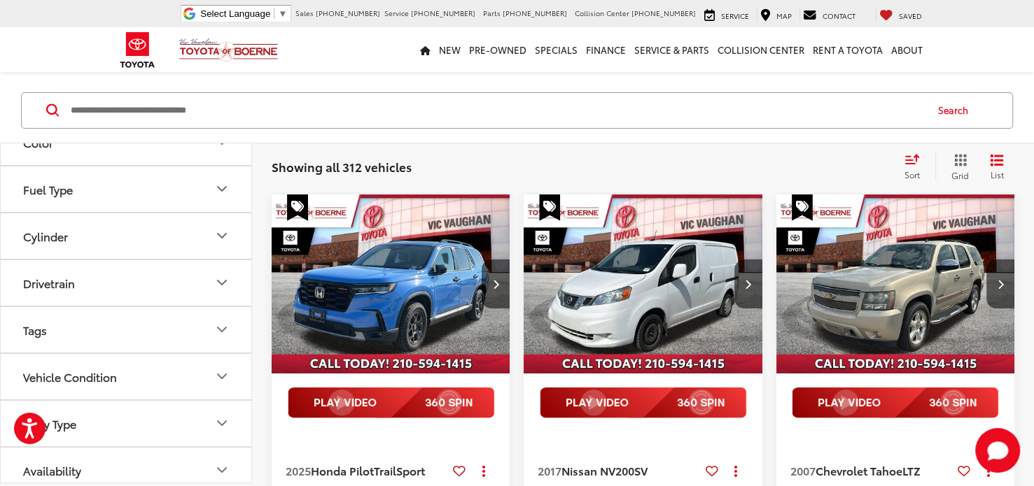
scroll to position [115, 0]
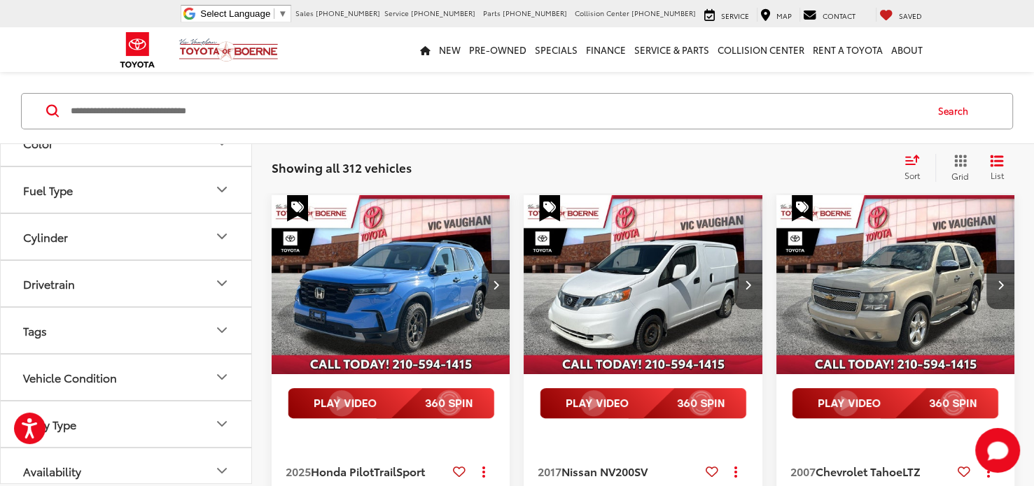
click at [414, 295] on img "2025 Honda Pilot TrailSport 0" at bounding box center [391, 285] width 240 height 180
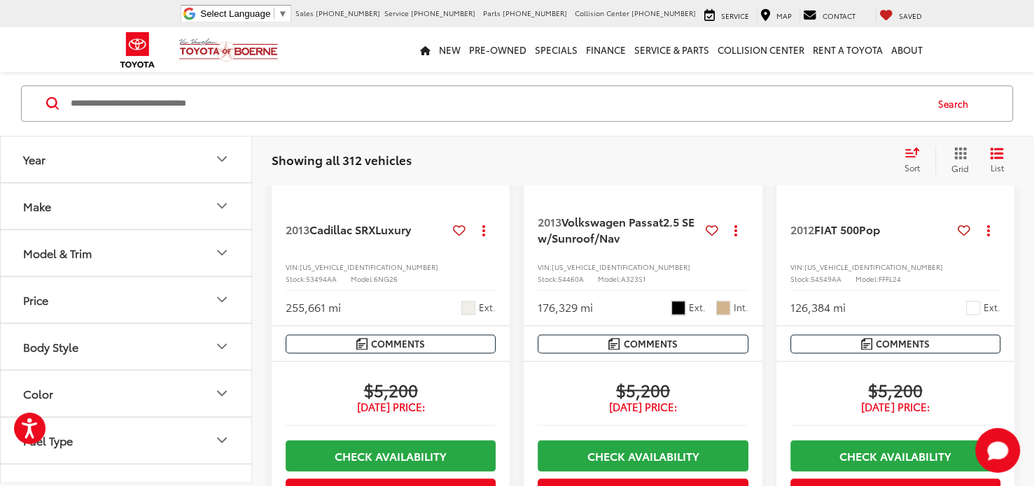
scroll to position [1842, 0]
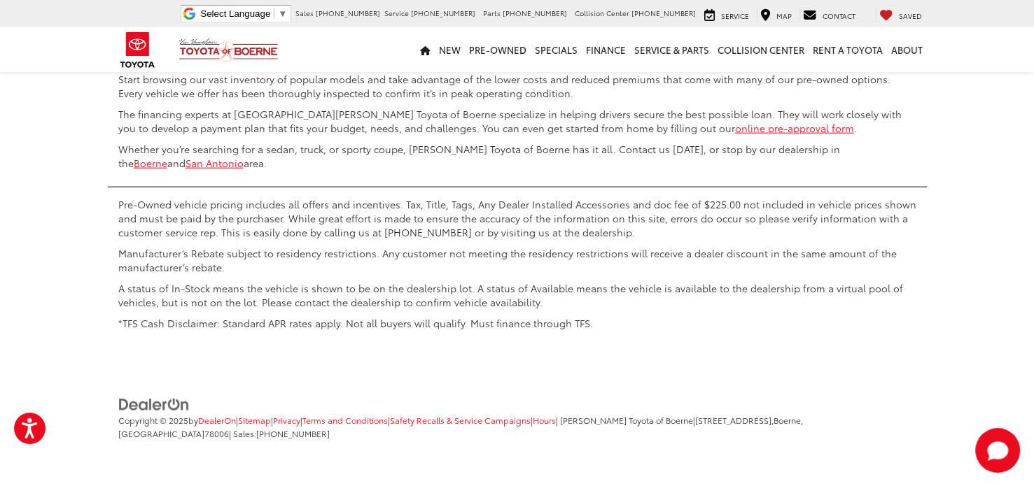
scroll to position [3349, 0]
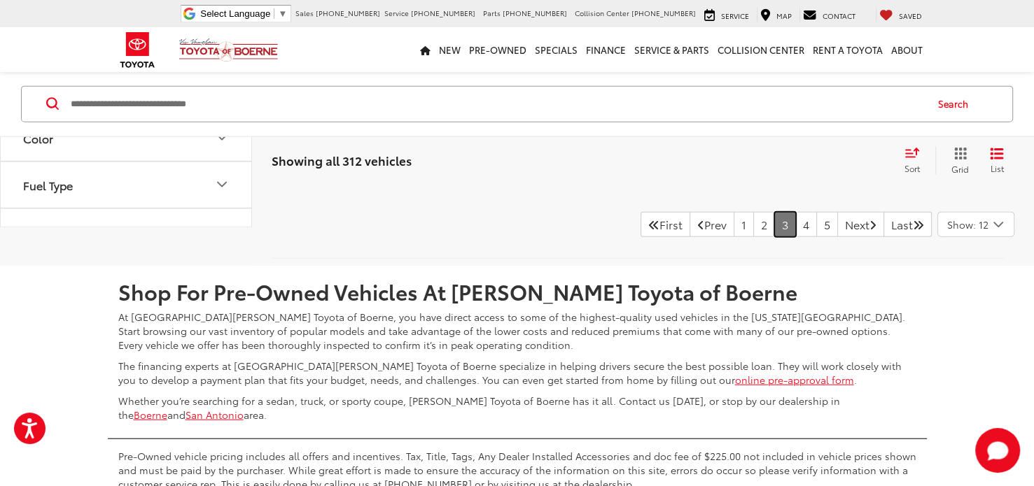
scroll to position [3187, 0]
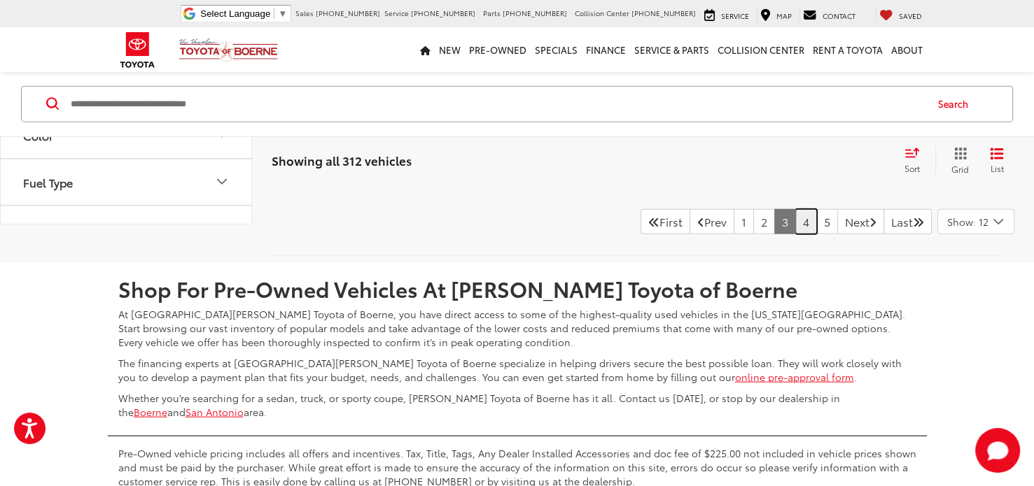
click at [795, 234] on link "4" at bounding box center [806, 221] width 22 height 25
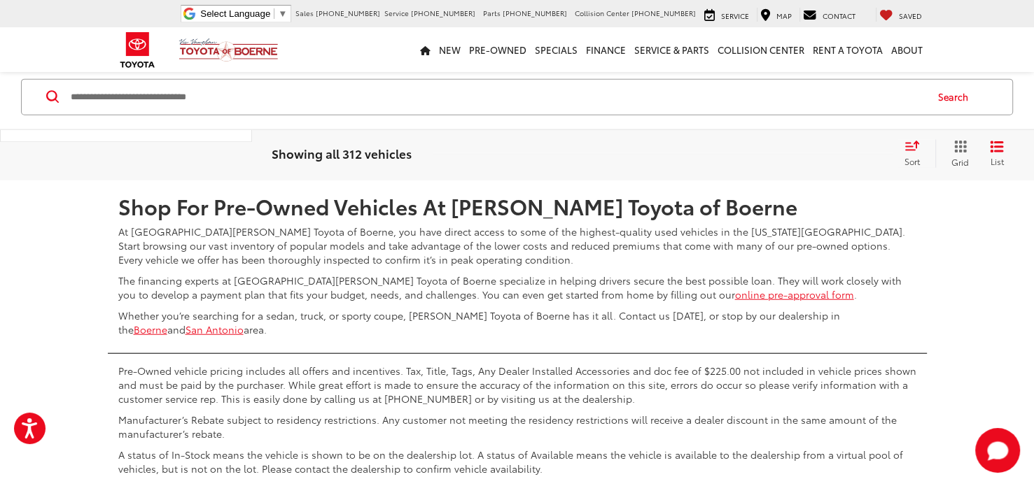
scroll to position [3269, 0]
click at [732, 153] on link "2" at bounding box center [743, 139] width 22 height 25
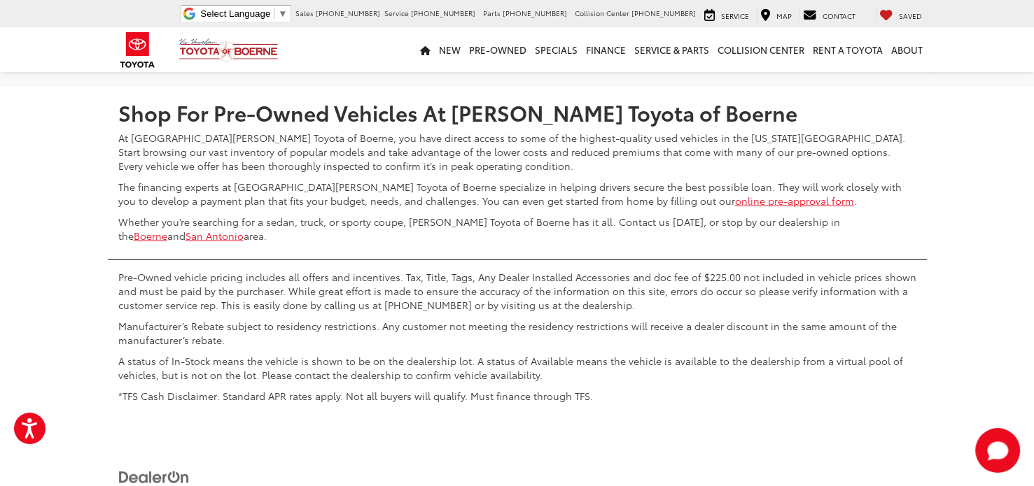
scroll to position [3371, 0]
click at [774, 57] on link "3" at bounding box center [785, 44] width 22 height 25
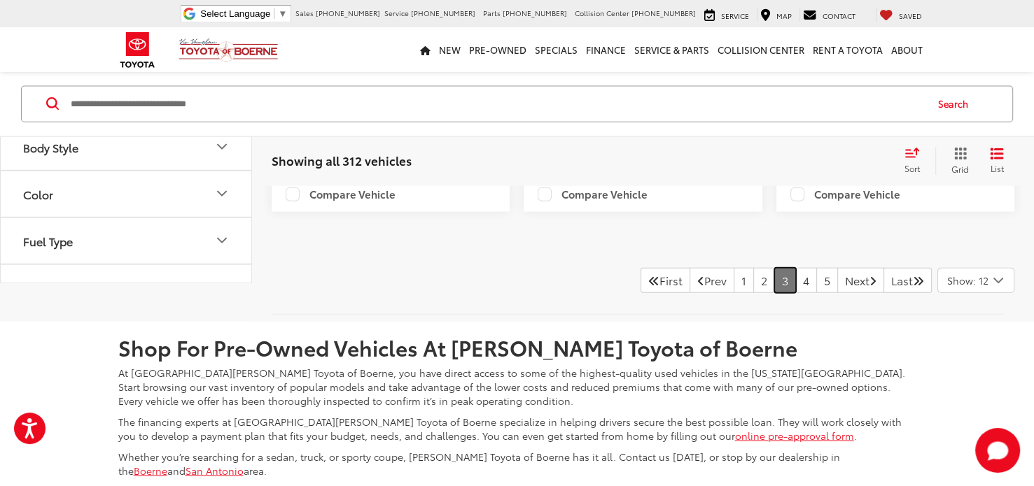
scroll to position [3125, 0]
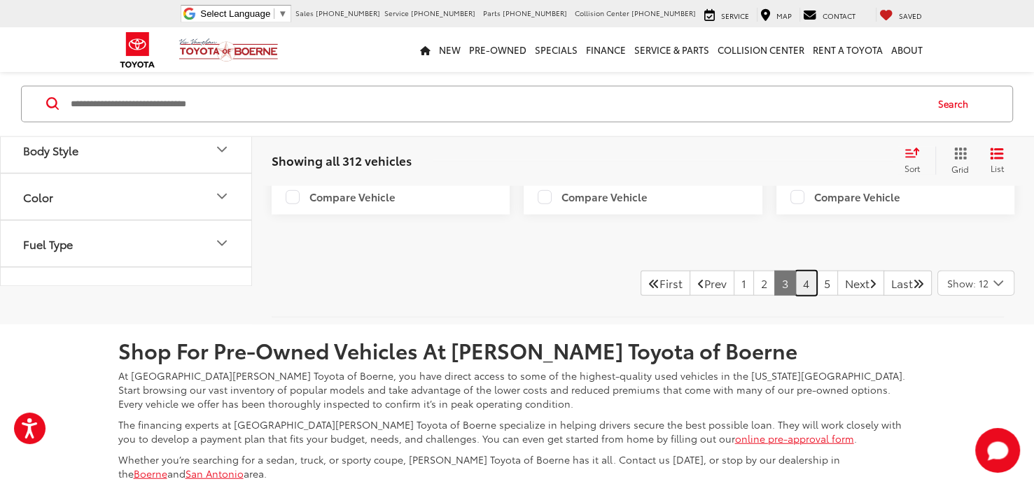
click at [795, 296] on link "4" at bounding box center [806, 283] width 22 height 25
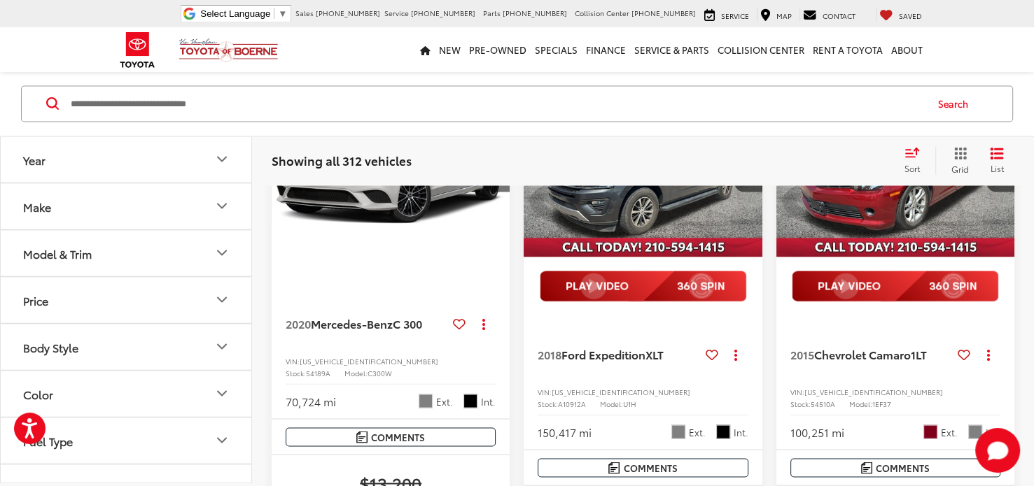
scroll to position [2524, 0]
click at [412, 258] on img "2020 Mercedes-Benz C-Class C 300 0" at bounding box center [391, 168] width 240 height 180
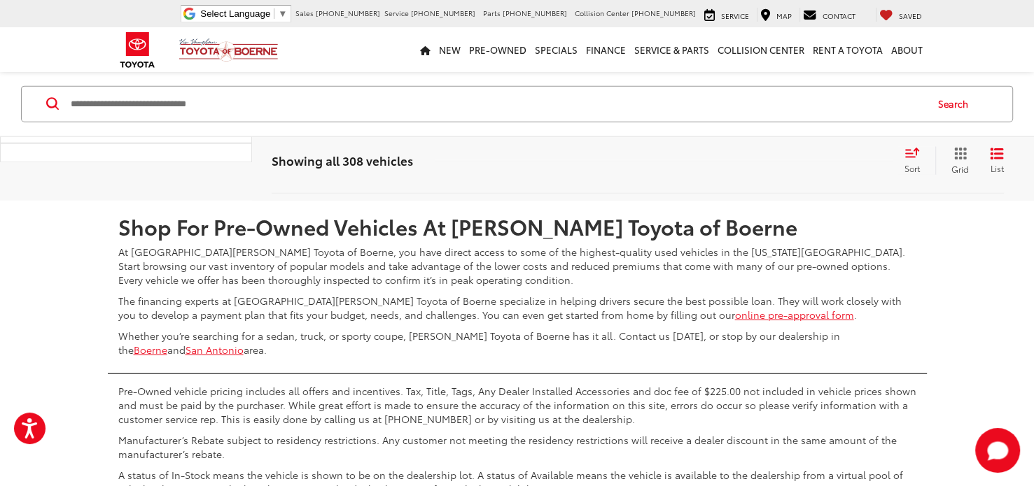
scroll to position [3205, 0]
click at [795, 173] on link "5" at bounding box center [806, 160] width 22 height 25
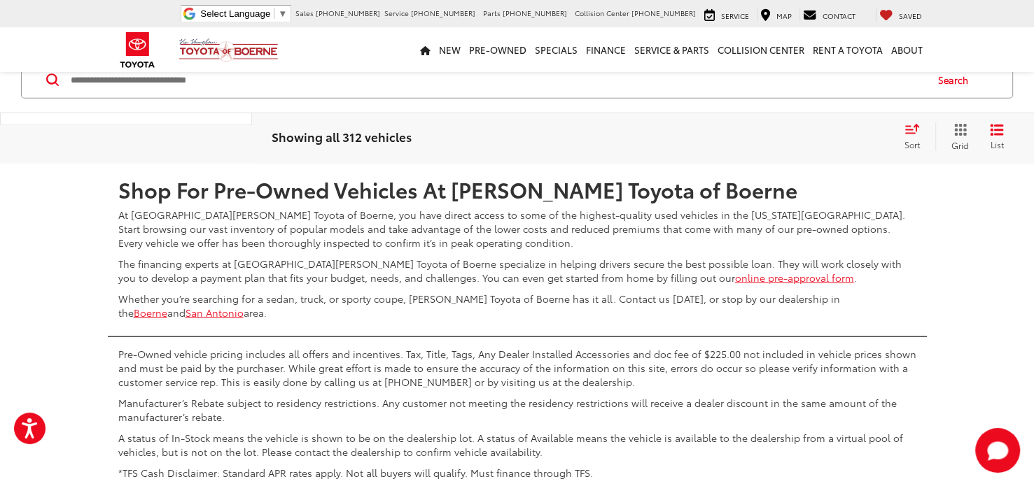
scroll to position [3293, 0]
click at [795, 136] on link "6" at bounding box center [806, 123] width 22 height 25
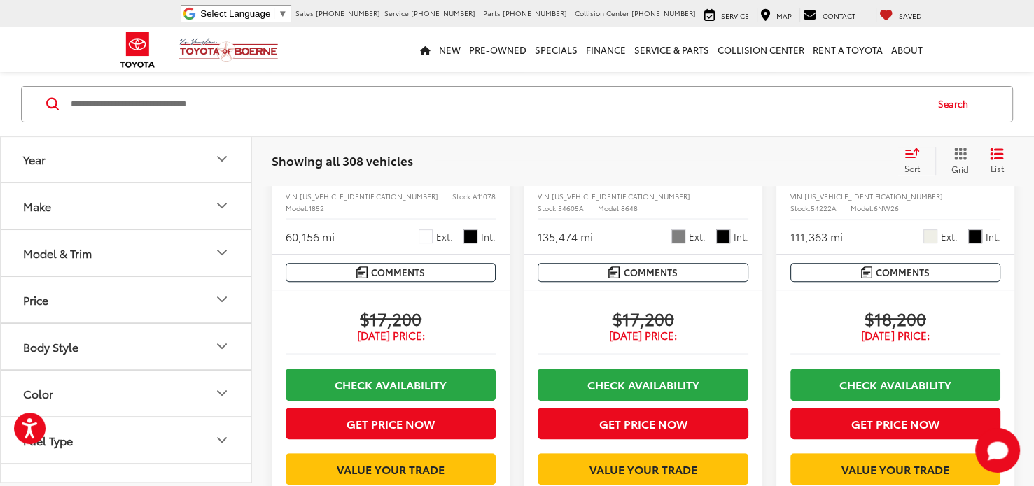
scroll to position [435, 0]
